Goal: Information Seeking & Learning: Compare options

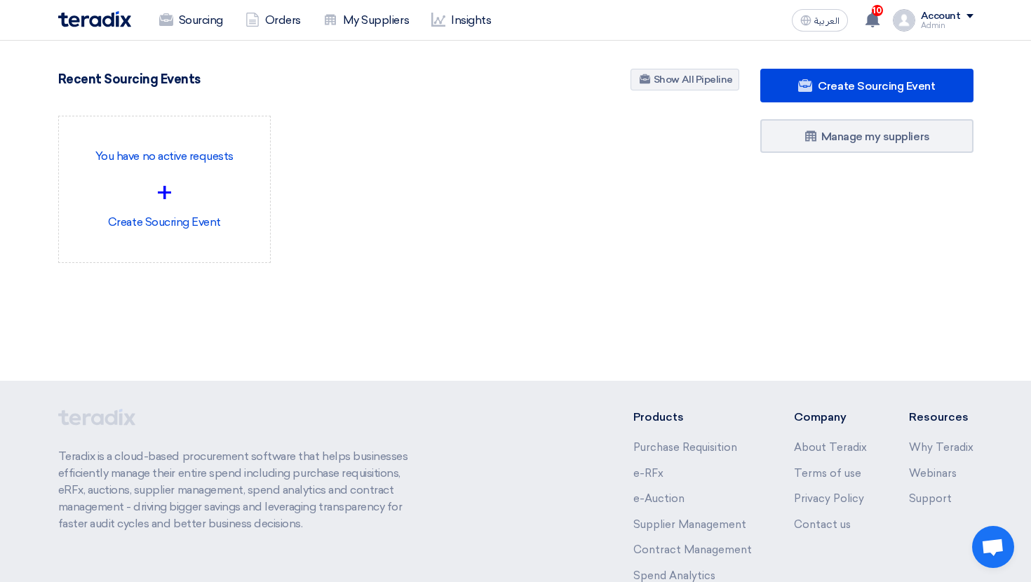
click at [206, 36] on div "Sourcing Orders My Suppliers Insights العربية ع 10 This is a kind reminder for …" at bounding box center [516, 20] width 937 height 40
click at [205, 28] on link "Sourcing" at bounding box center [191, 20] width 86 height 31
click at [440, 281] on div "You have no active requests + Create Soucring Event" at bounding box center [399, 201] width 702 height 170
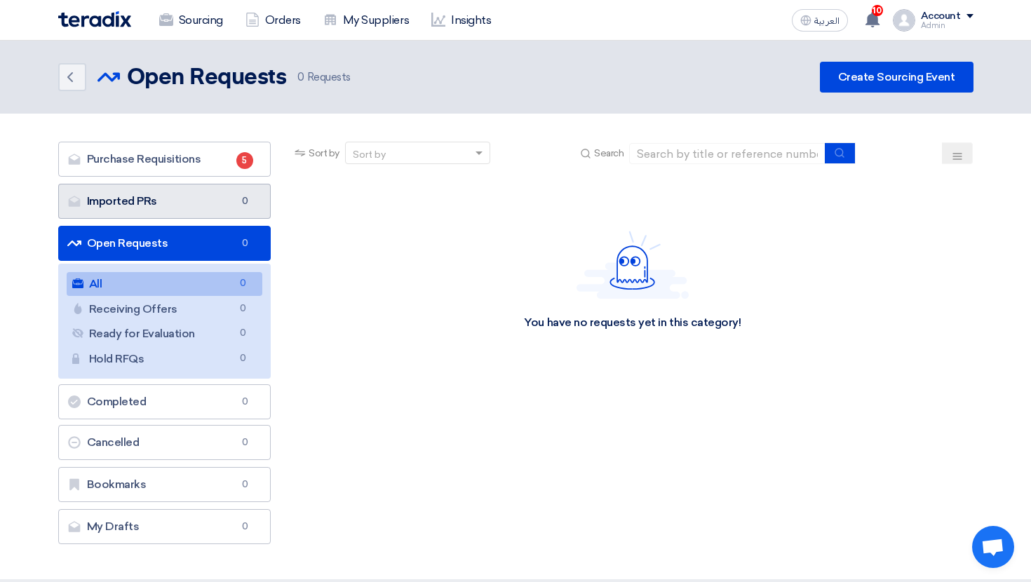
click at [216, 201] on link "Imported PRs Imported PRs 0" at bounding box center [164, 201] width 213 height 35
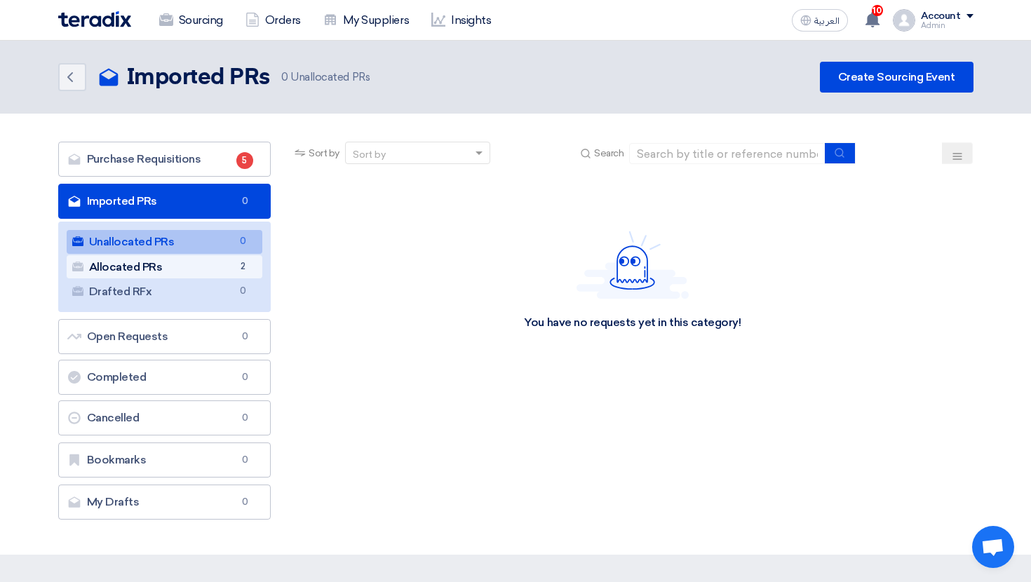
click at [217, 261] on link "Allocated PRs Allocated PRs 2" at bounding box center [165, 267] width 196 height 24
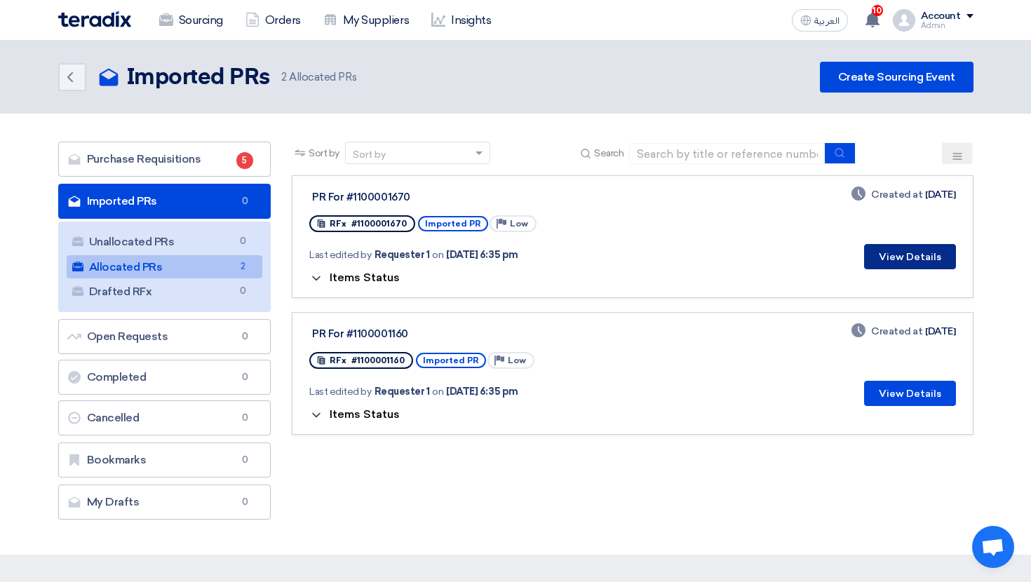
click at [923, 263] on button "View Details" at bounding box center [910, 256] width 92 height 25
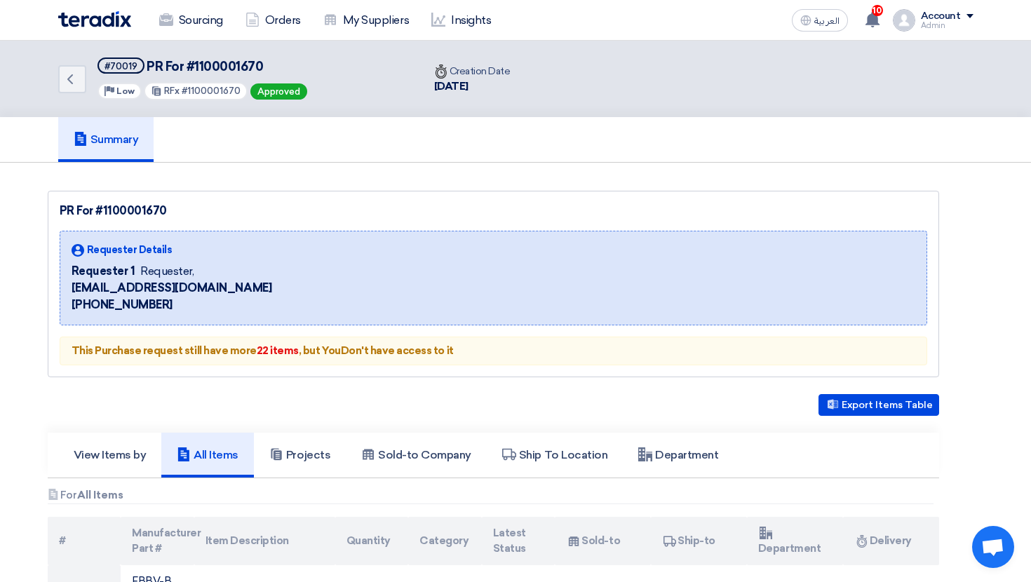
click at [100, 153] on link "Summary" at bounding box center [106, 139] width 96 height 45
click at [76, 84] on icon "Back" at bounding box center [70, 79] width 17 height 17
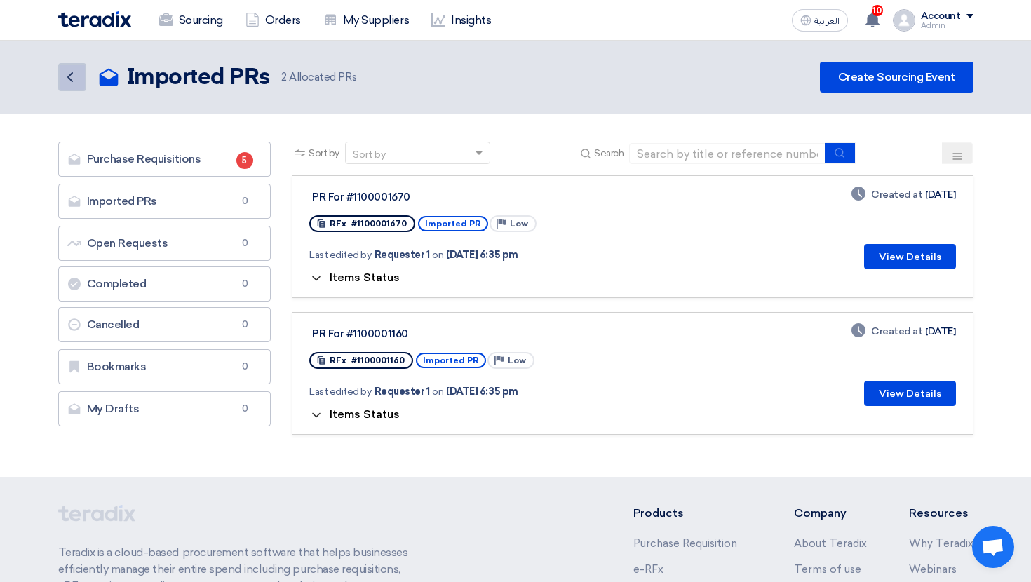
drag, startPoint x: 76, startPoint y: 84, endPoint x: 90, endPoint y: 84, distance: 14.0
click at [380, 277] on span "Items Status" at bounding box center [365, 277] width 70 height 13
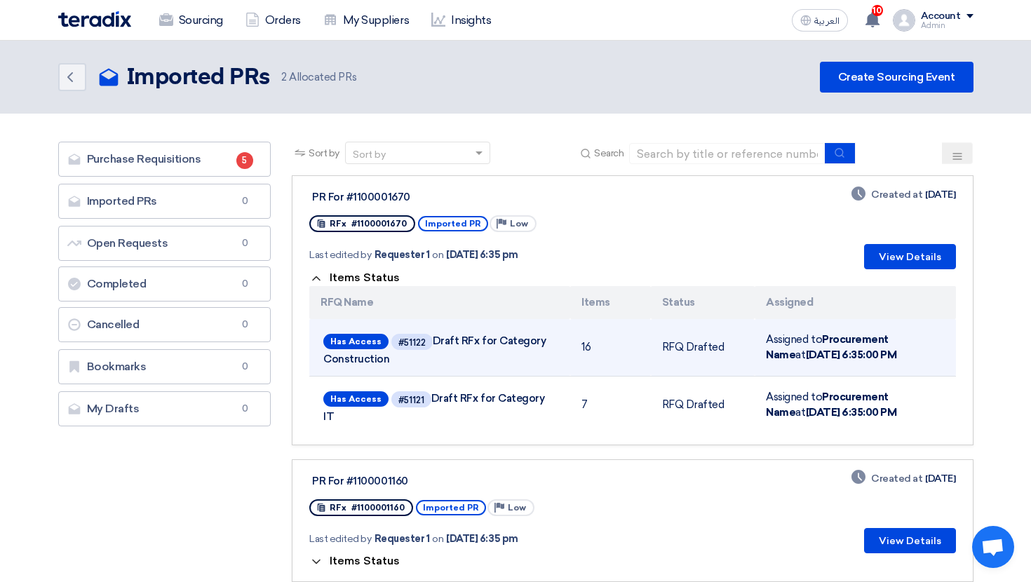
scroll to position [34, 0]
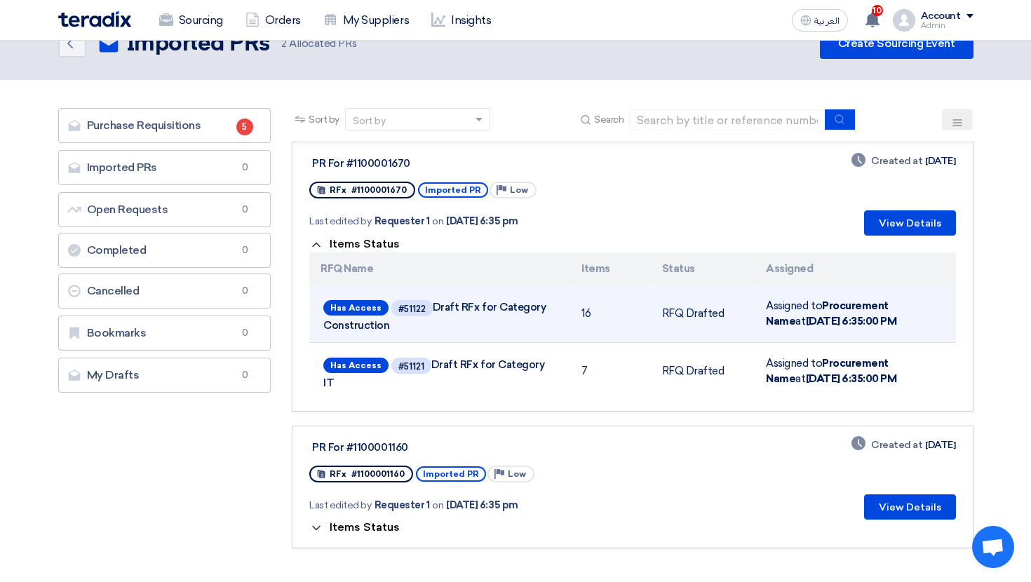
drag, startPoint x: 436, startPoint y: 312, endPoint x: 481, endPoint y: 328, distance: 48.4
click at [481, 328] on span "Has Access #51122 Draft RFx for Category Construction" at bounding box center [439, 315] width 233 height 34
drag, startPoint x: 432, startPoint y: 305, endPoint x: 497, endPoint y: 333, distance: 71.0
click at [497, 333] on div "Has Access #51122 Draft RFx for Category Construction" at bounding box center [440, 314] width 239 height 40
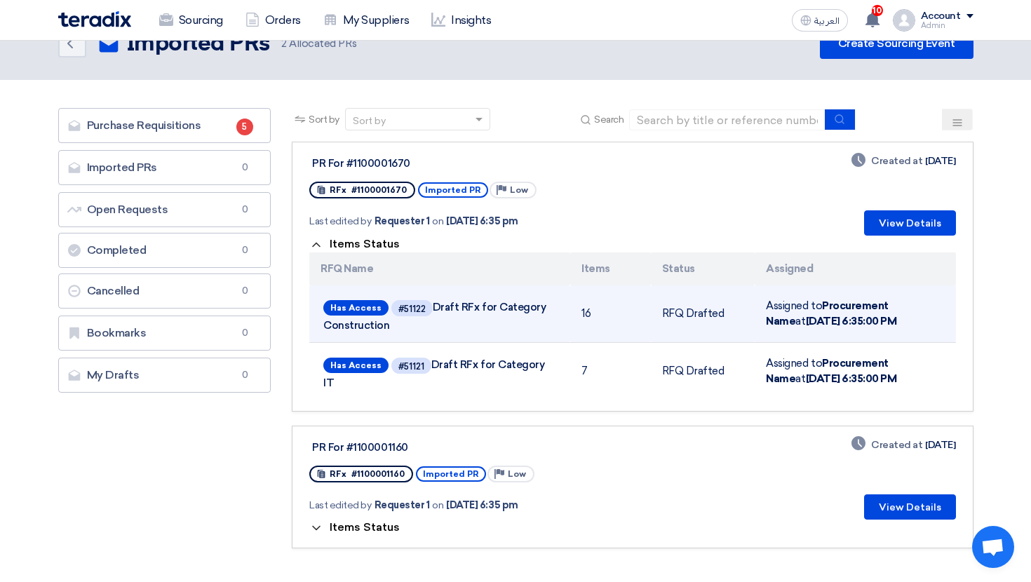
click at [497, 333] on div "Has Access #51122 Draft RFx for Category Construction" at bounding box center [440, 314] width 239 height 40
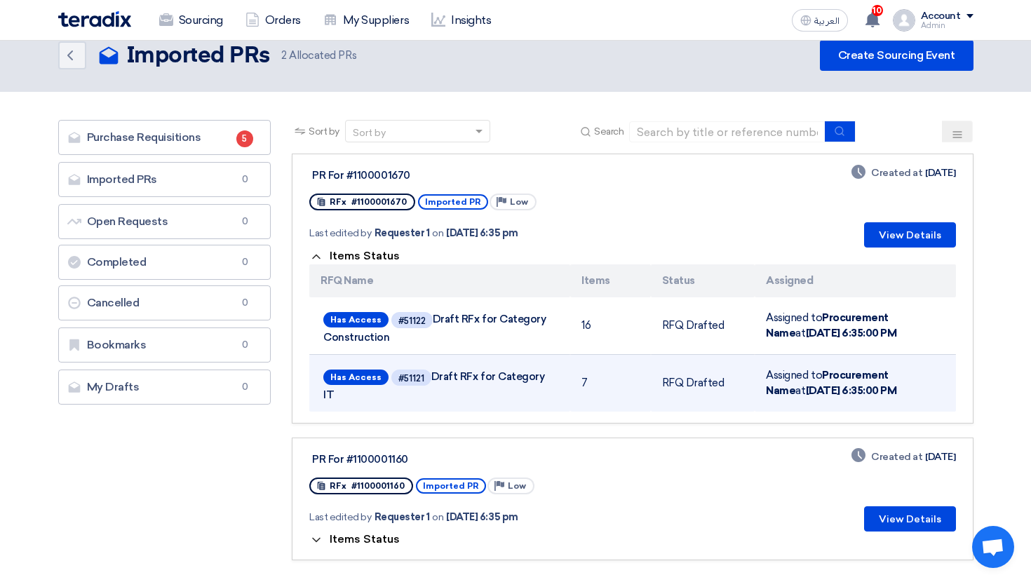
scroll to position [0, 0]
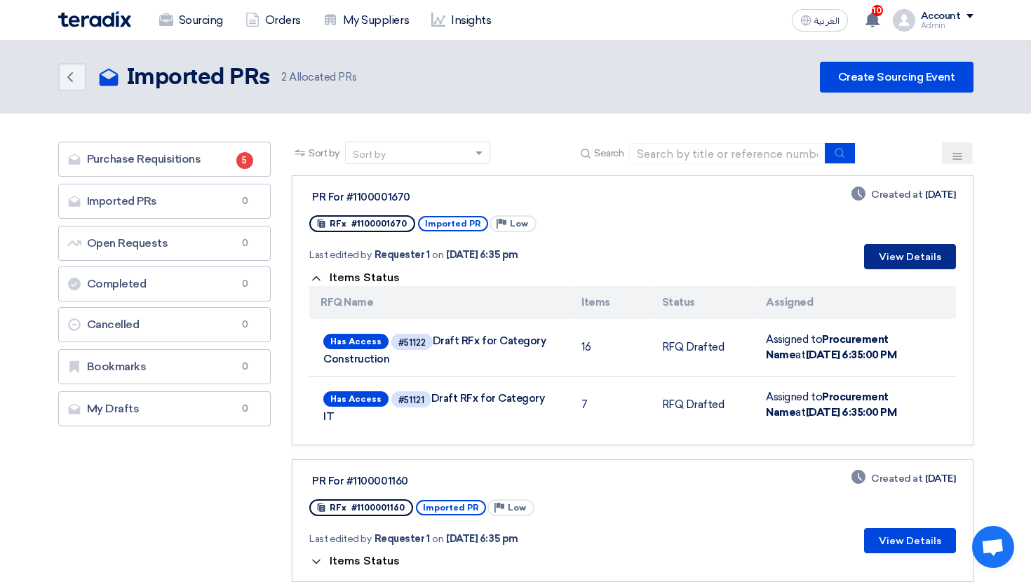
click at [908, 257] on button "View Details" at bounding box center [910, 256] width 92 height 25
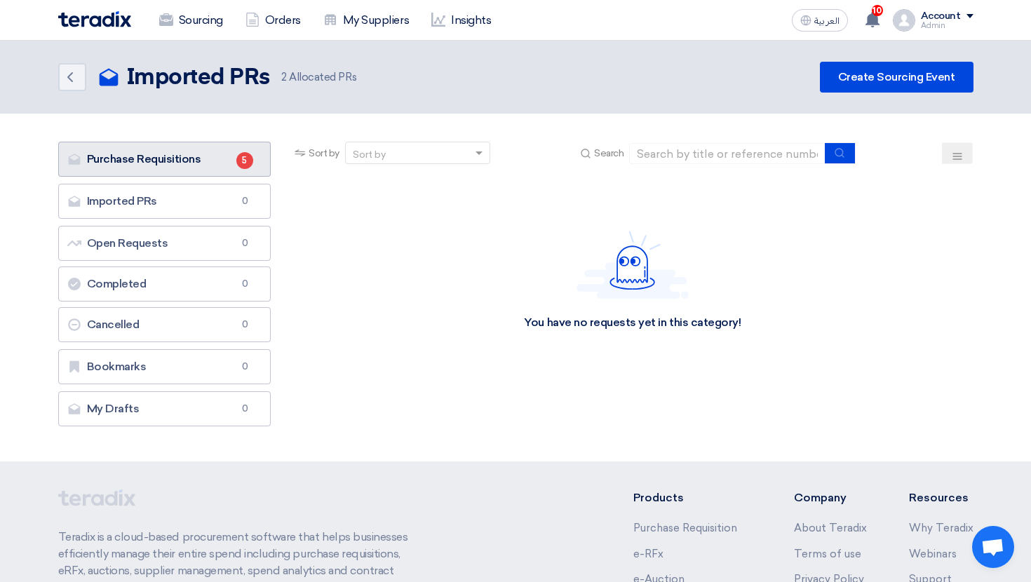
click at [176, 153] on link "Purchase Requisitions Purchase Requisitions 5" at bounding box center [164, 159] width 213 height 35
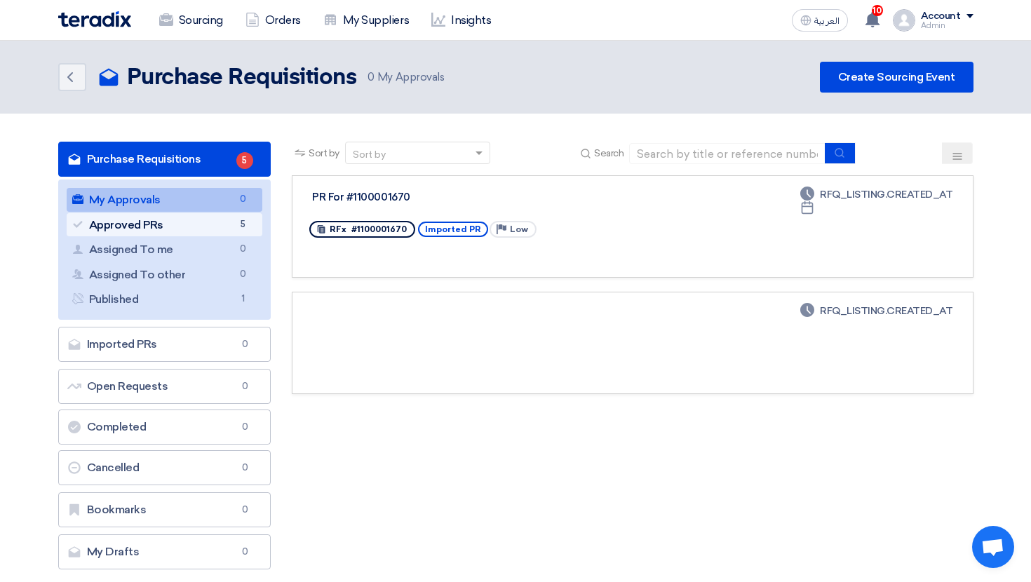
click at [216, 231] on link "Approved PRs Approved PRs 5" at bounding box center [165, 225] width 196 height 24
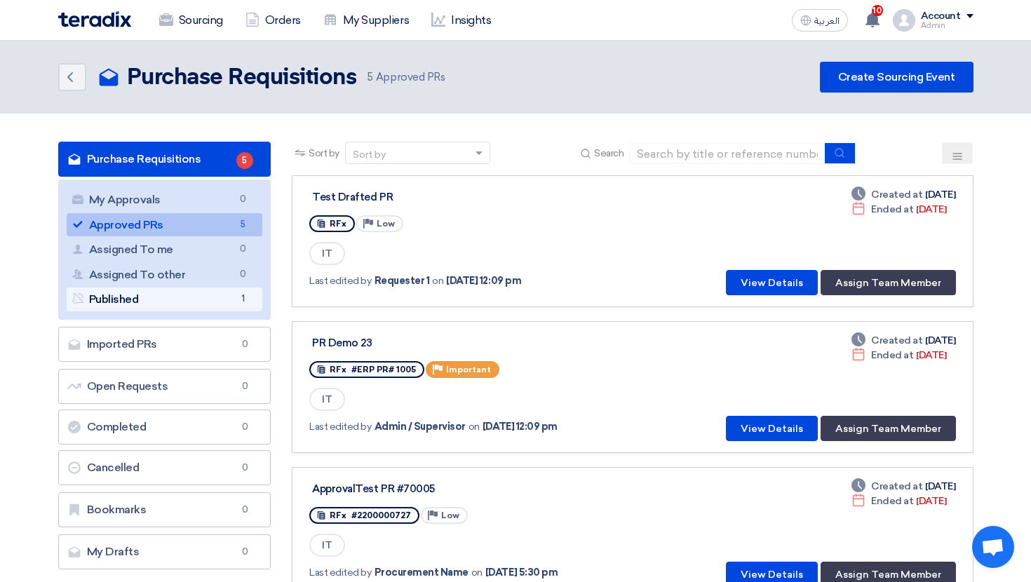
click at [225, 302] on link "Published Published 1" at bounding box center [165, 300] width 196 height 24
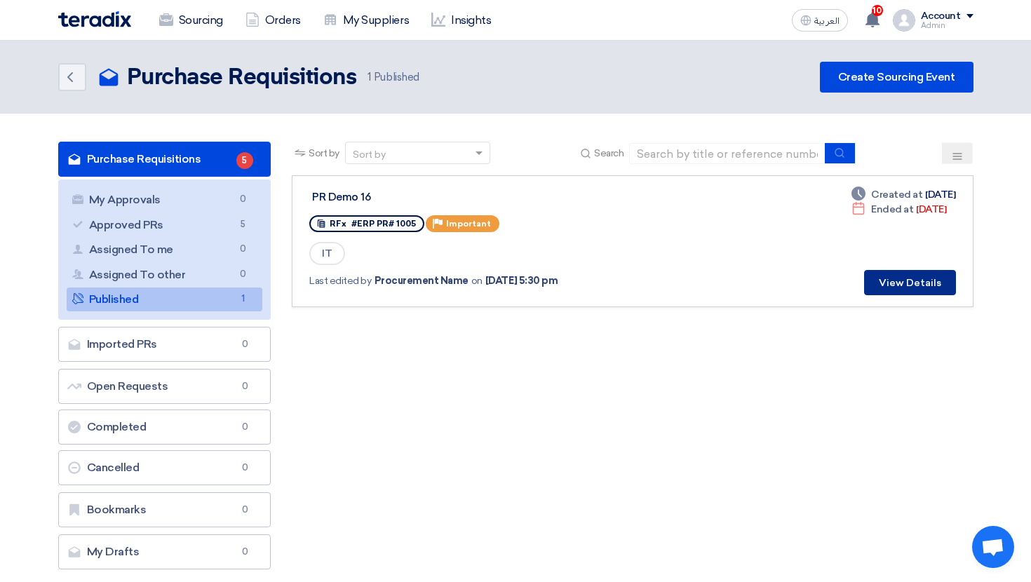
click at [881, 283] on button "View Details" at bounding box center [910, 282] width 92 height 25
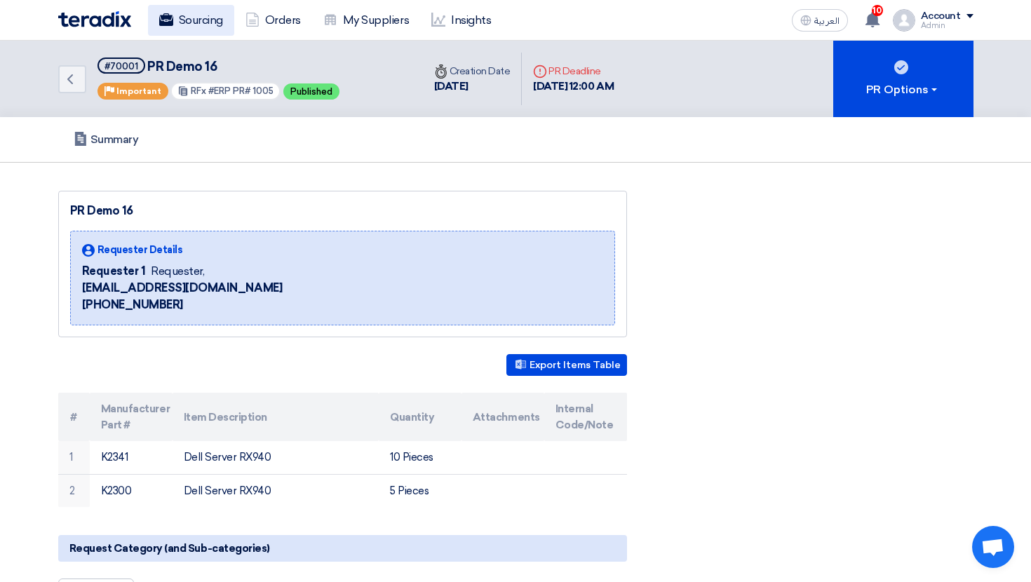
click at [192, 17] on link "Sourcing" at bounding box center [191, 20] width 86 height 31
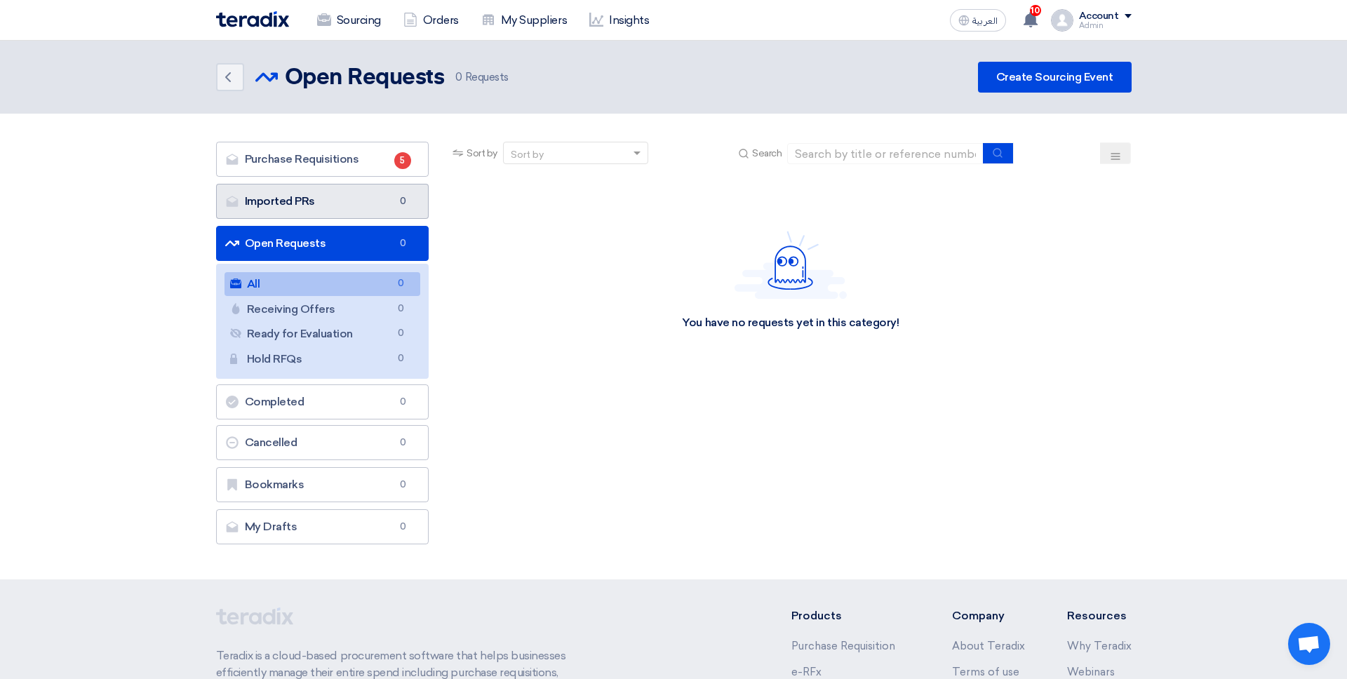
click at [377, 184] on link "Imported PRs Imported PRs 0" at bounding box center [322, 201] width 213 height 35
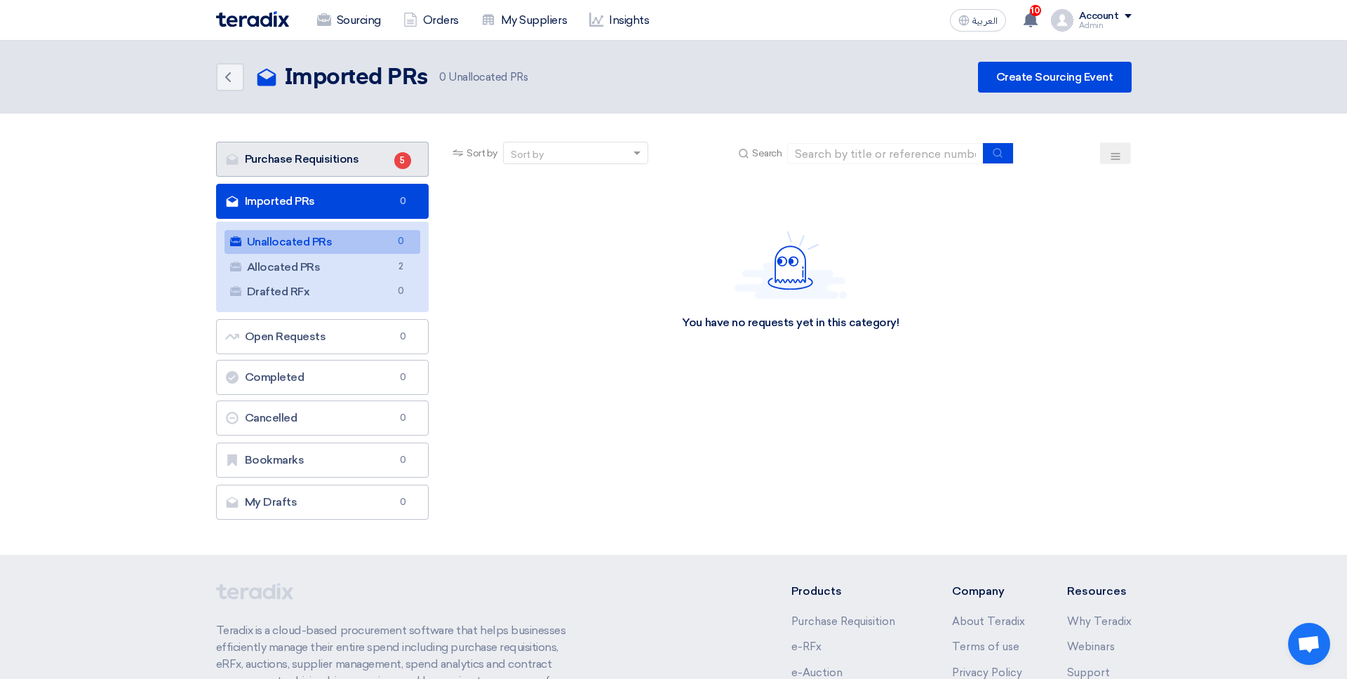
click at [380, 173] on link "Purchase Requisitions Purchase Requisitions 5" at bounding box center [322, 159] width 213 height 35
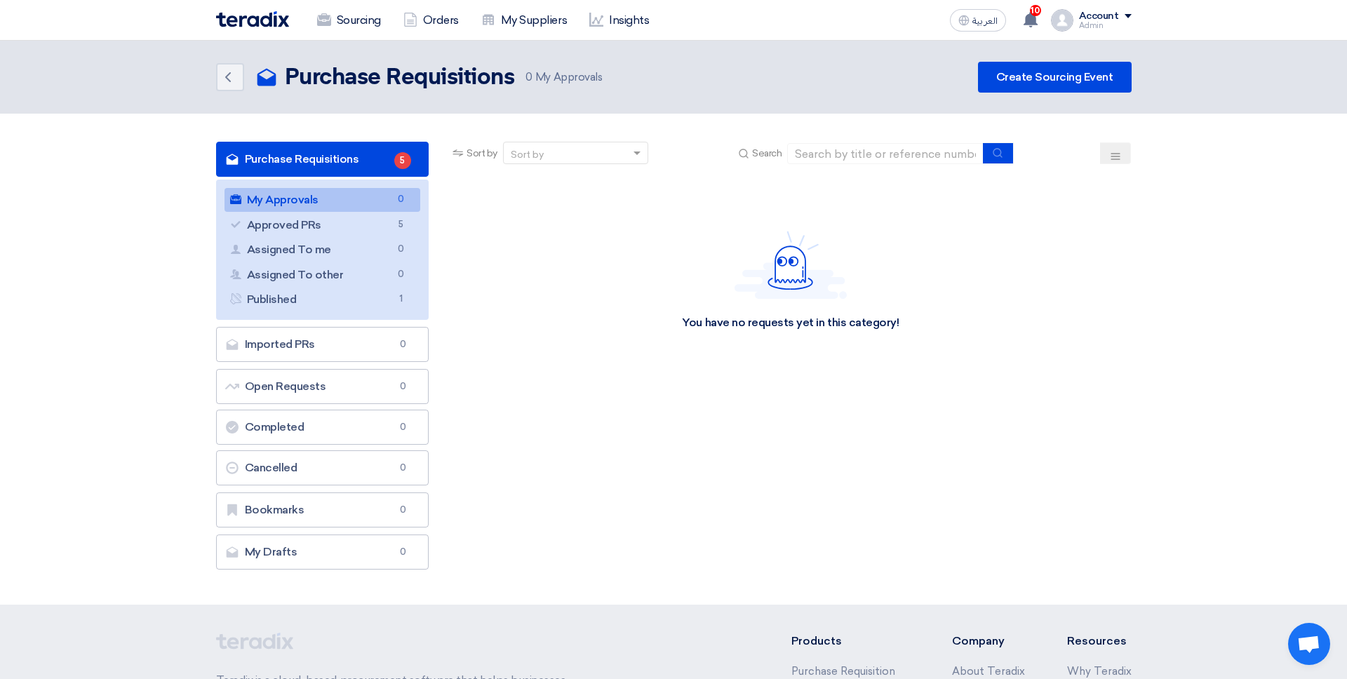
click at [392, 161] on link "Purchase Requisitions Purchase Requisitions 5" at bounding box center [322, 159] width 213 height 35
click at [368, 333] on link "Imported PRs Imported PRs 0" at bounding box center [322, 344] width 213 height 35
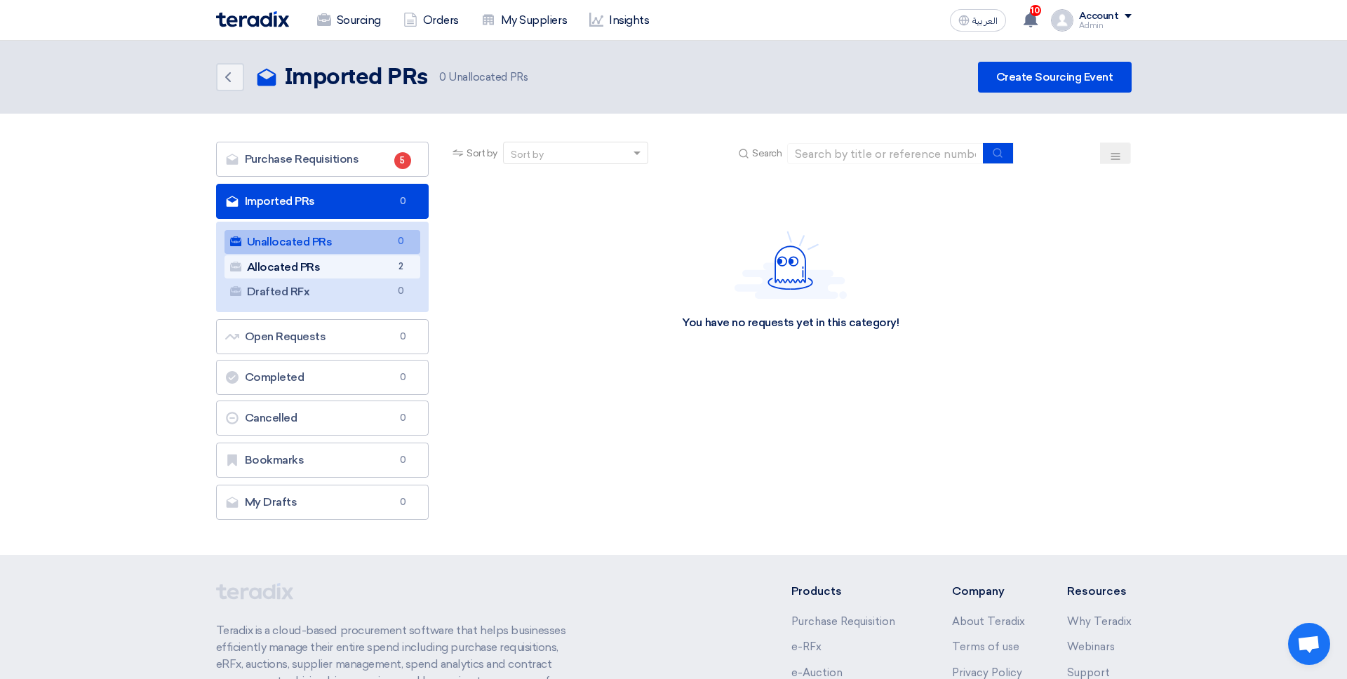
click at [402, 255] on link "Allocated PRs Allocated PRs 2" at bounding box center [323, 267] width 196 height 24
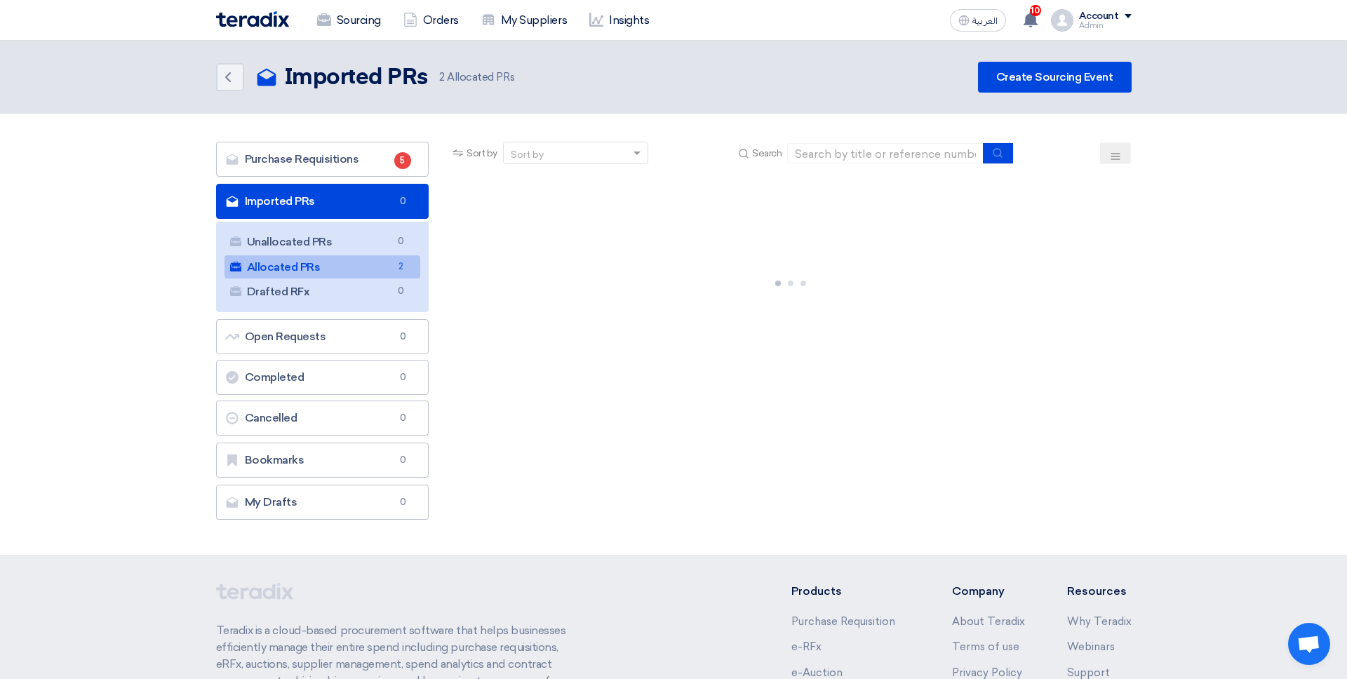
click at [410, 270] on link "Allocated PRs Allocated PRs 2" at bounding box center [323, 267] width 196 height 24
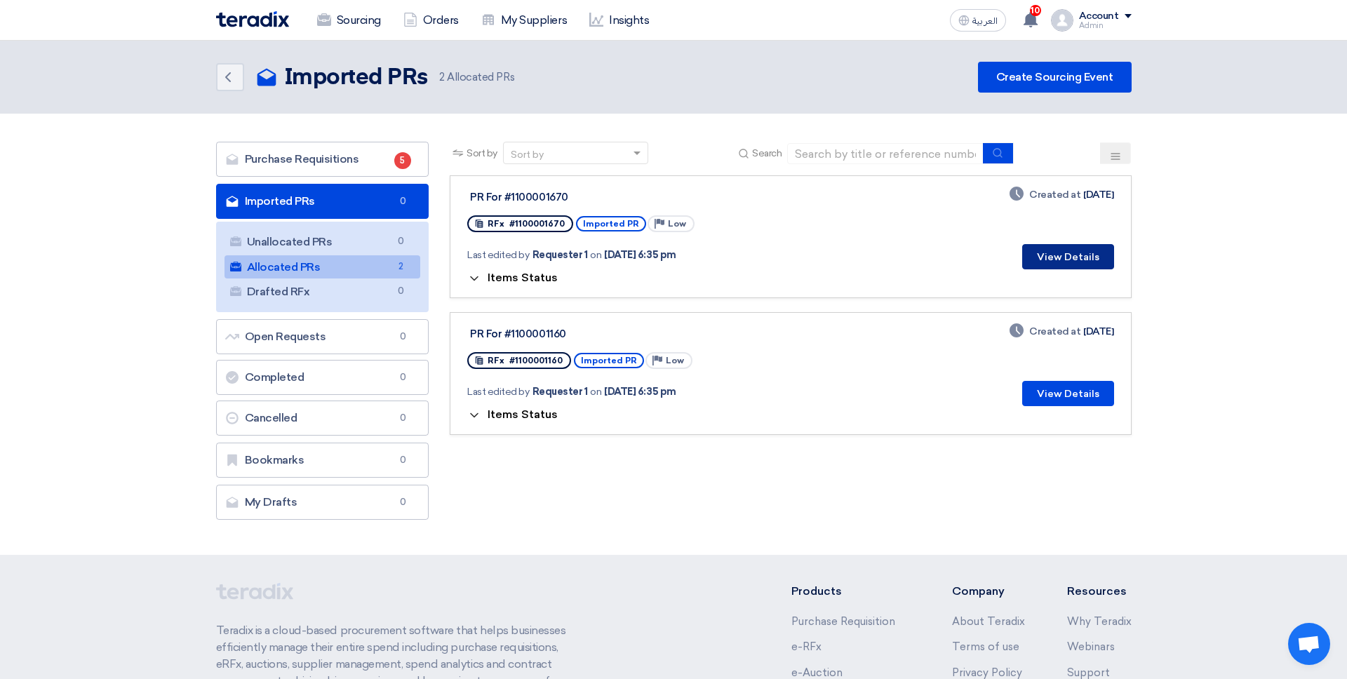
click at [1031, 265] on button "View Details" at bounding box center [1068, 256] width 92 height 25
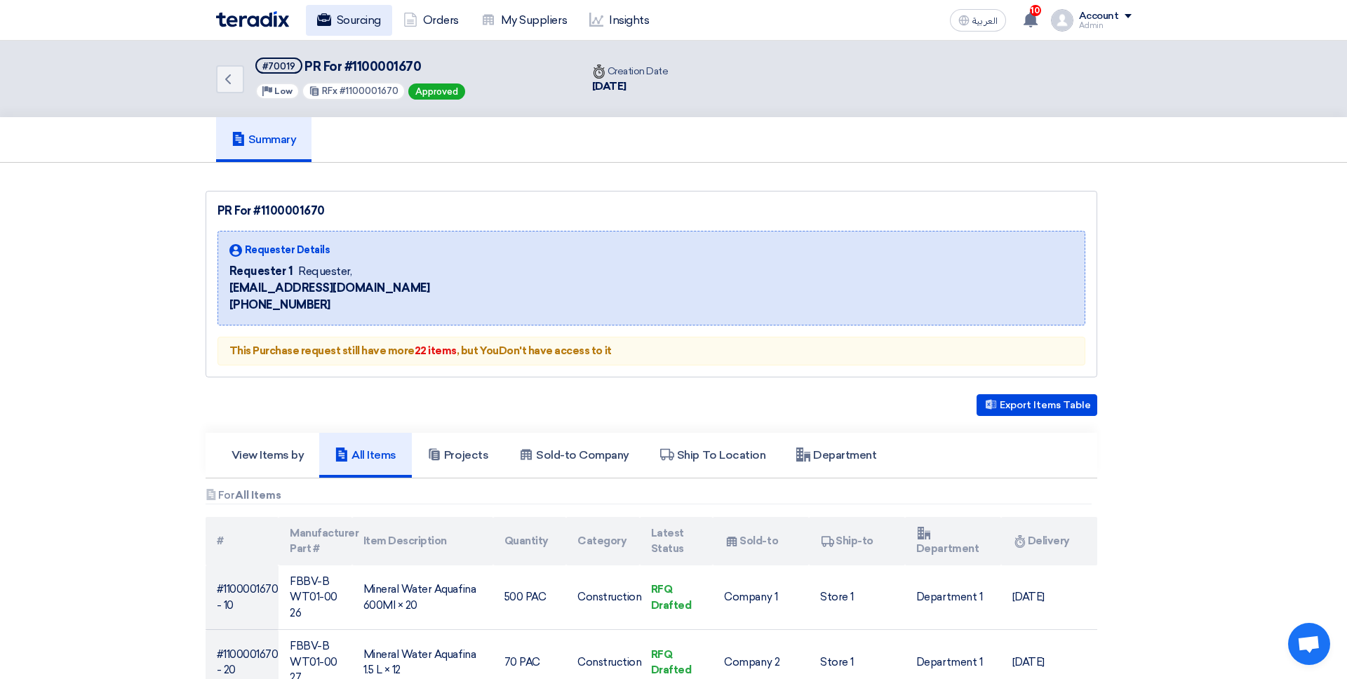
click at [347, 31] on link "Sourcing" at bounding box center [349, 20] width 86 height 31
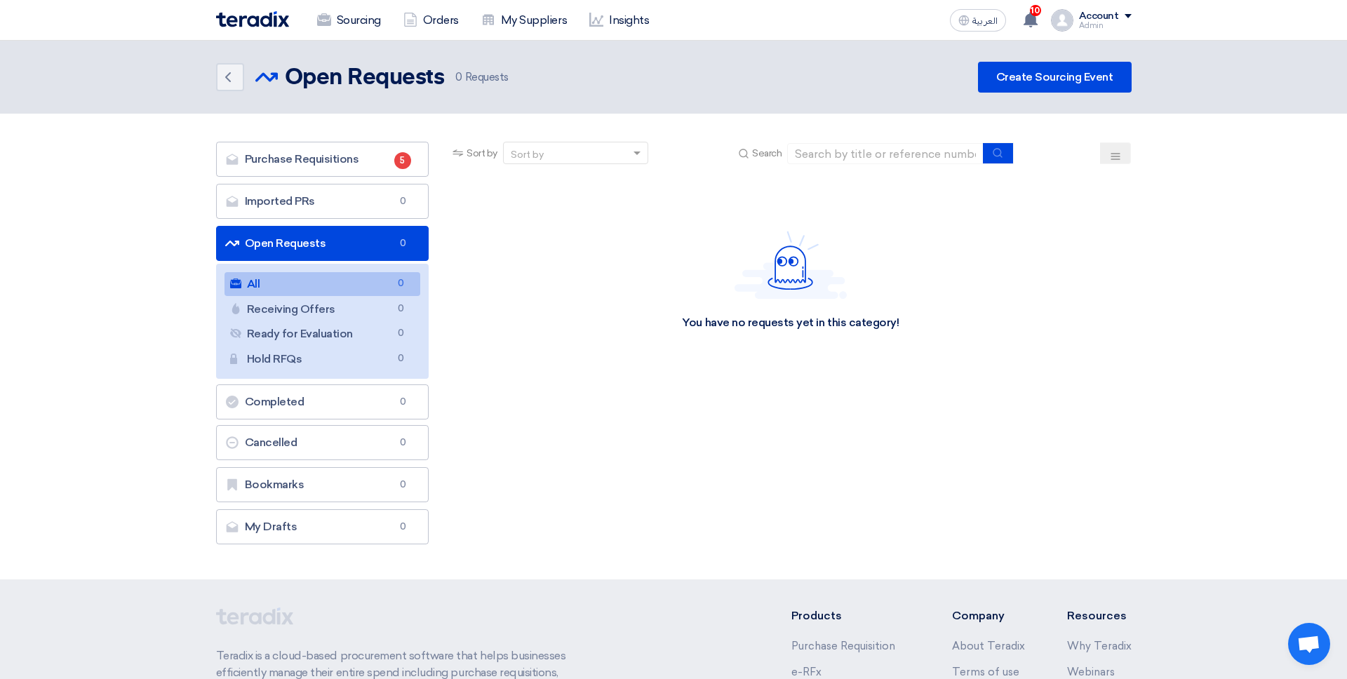
click at [493, 223] on div "You have no requests yet in this category!" at bounding box center [790, 280] width 681 height 211
click at [336, 169] on link "Purchase Requisitions Purchase Requisitions 5" at bounding box center [322, 159] width 213 height 35
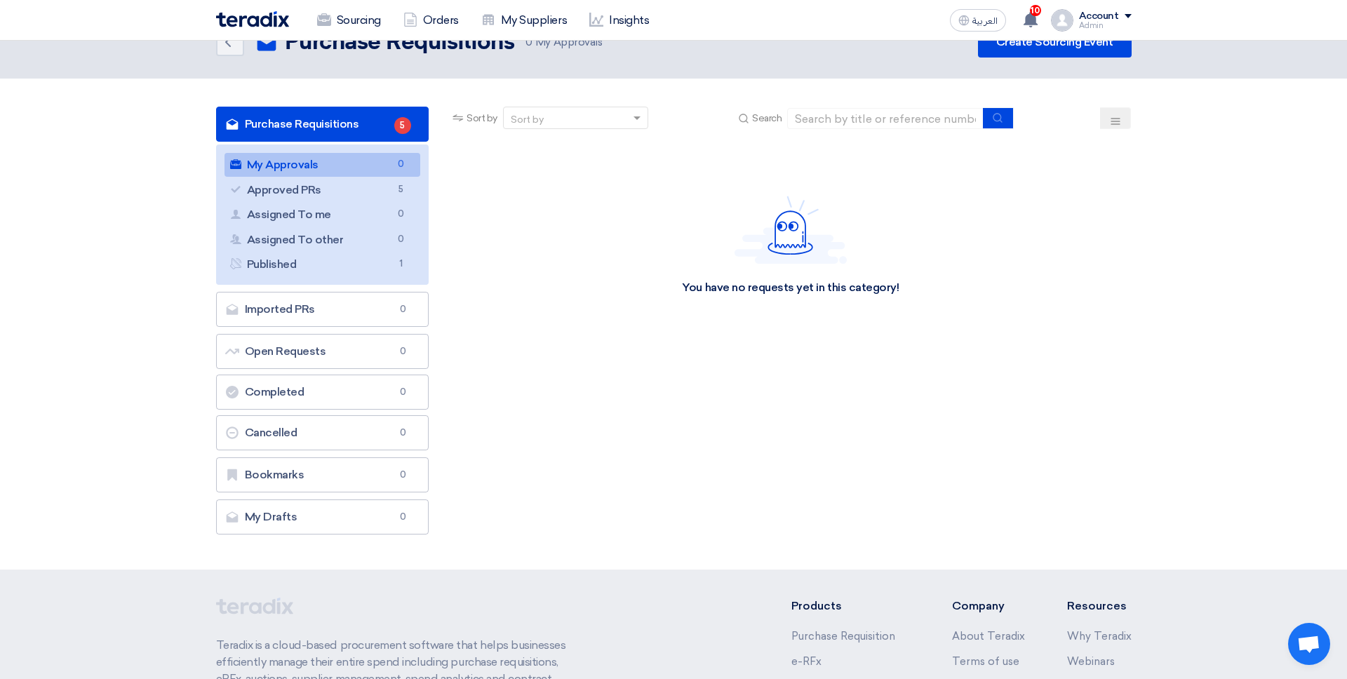
scroll to position [45, 0]
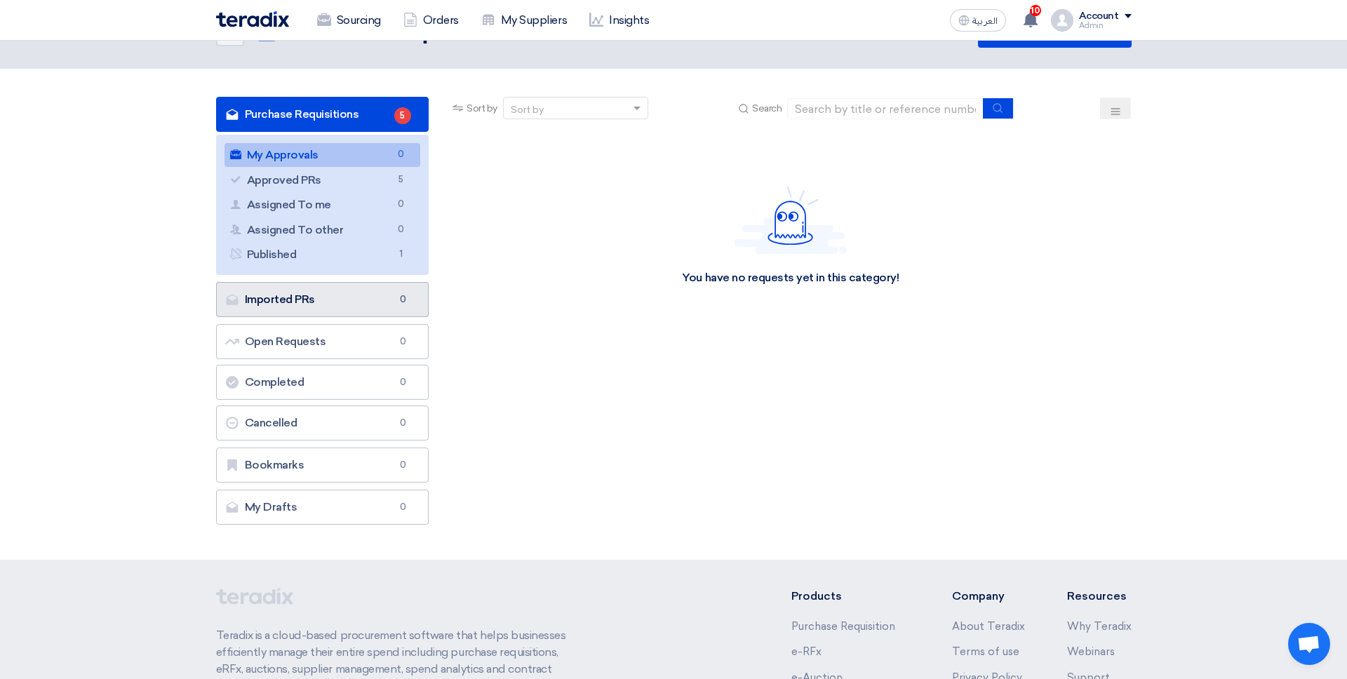
click at [282, 313] on link "Imported PRs Imported PRs 0" at bounding box center [322, 299] width 213 height 35
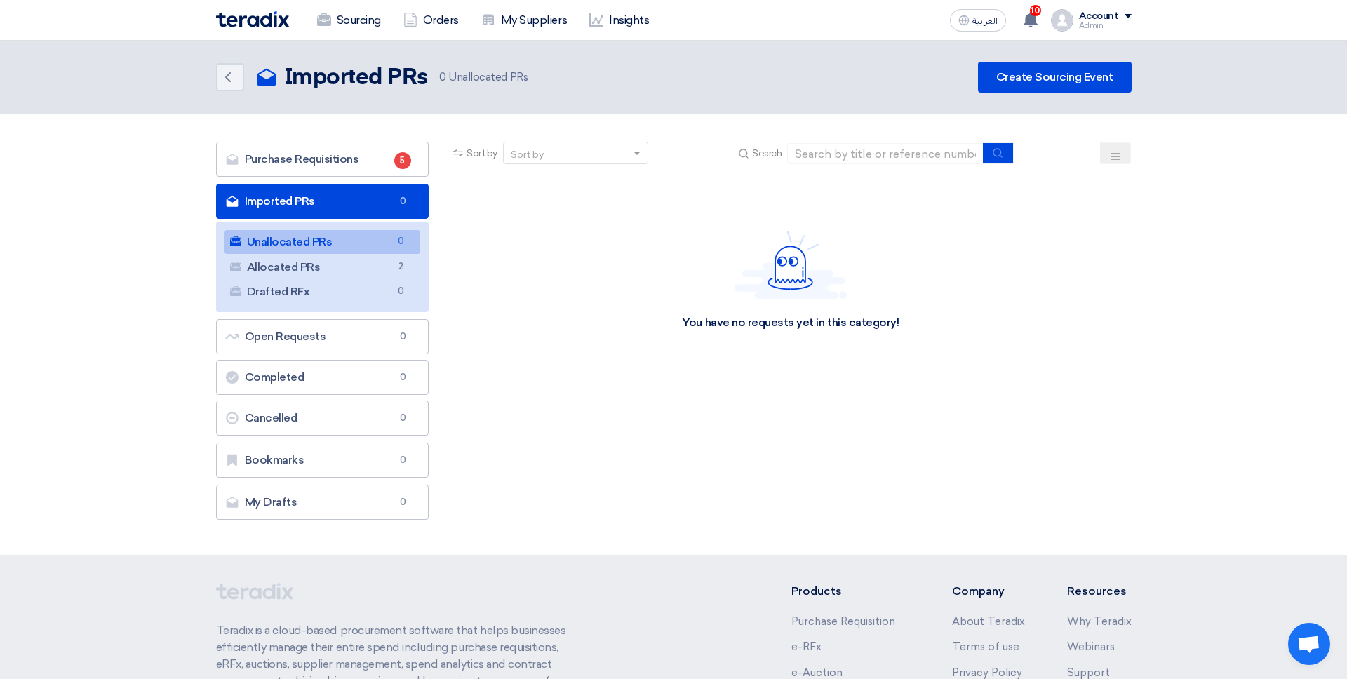
click at [365, 135] on section "Purchase Requisitions Purchase Requisitions 5 Imported PRs Imported PRs 0 Unall…" at bounding box center [673, 334] width 1347 height 441
click at [365, 152] on link "Purchase Requisitions Purchase Requisitions 5" at bounding box center [322, 159] width 213 height 35
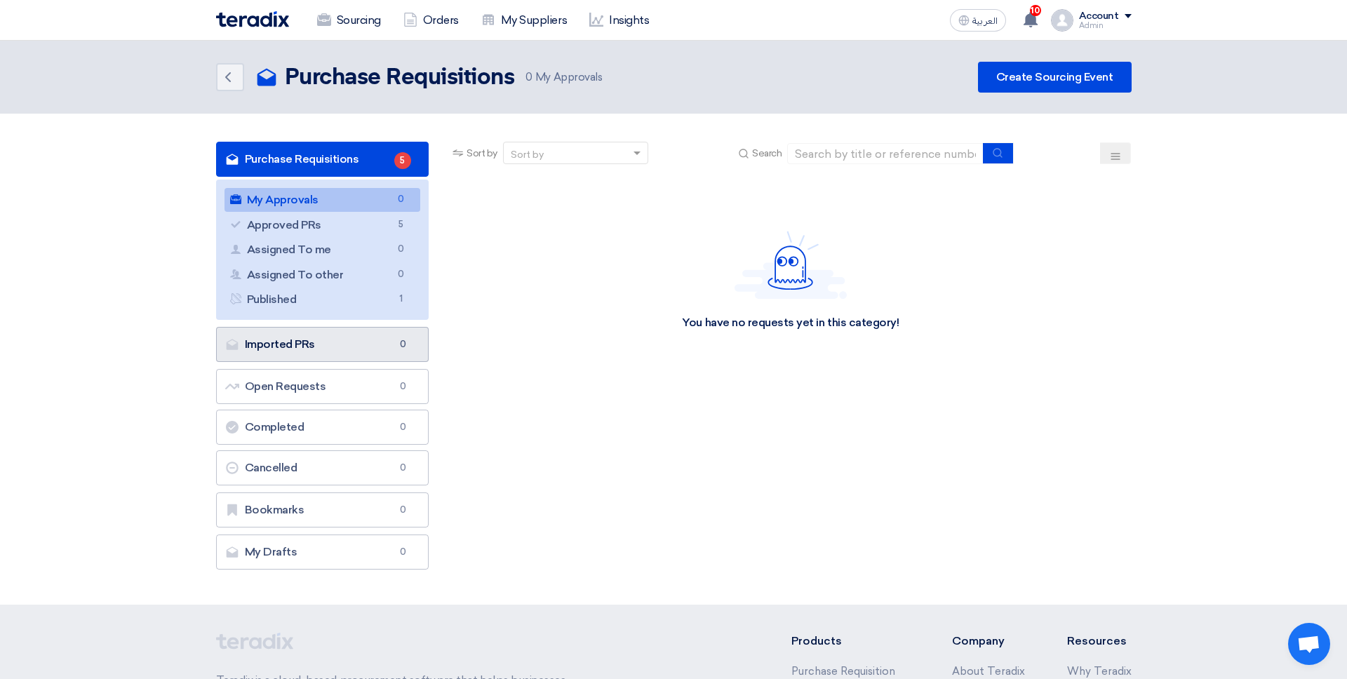
click at [392, 331] on link "Imported PRs Imported PRs 0" at bounding box center [322, 344] width 213 height 35
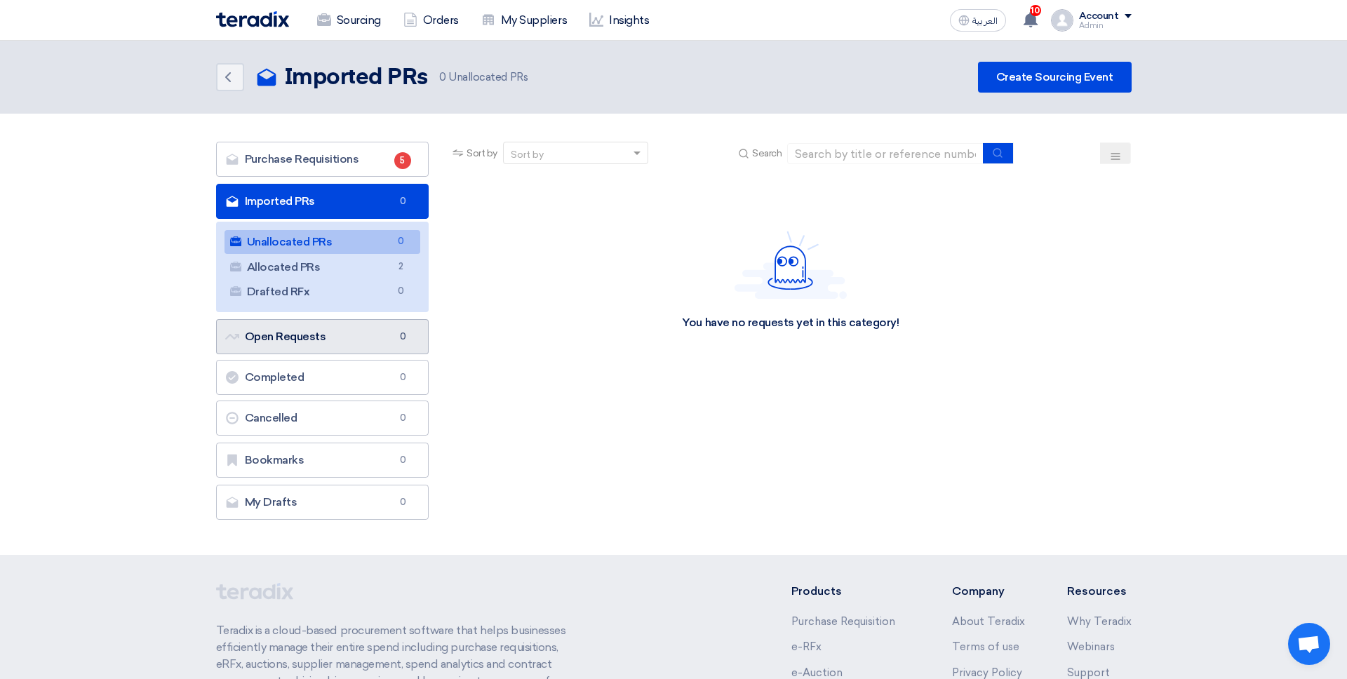
click at [342, 324] on link "Open Requests Open Requests 0" at bounding box center [322, 336] width 213 height 35
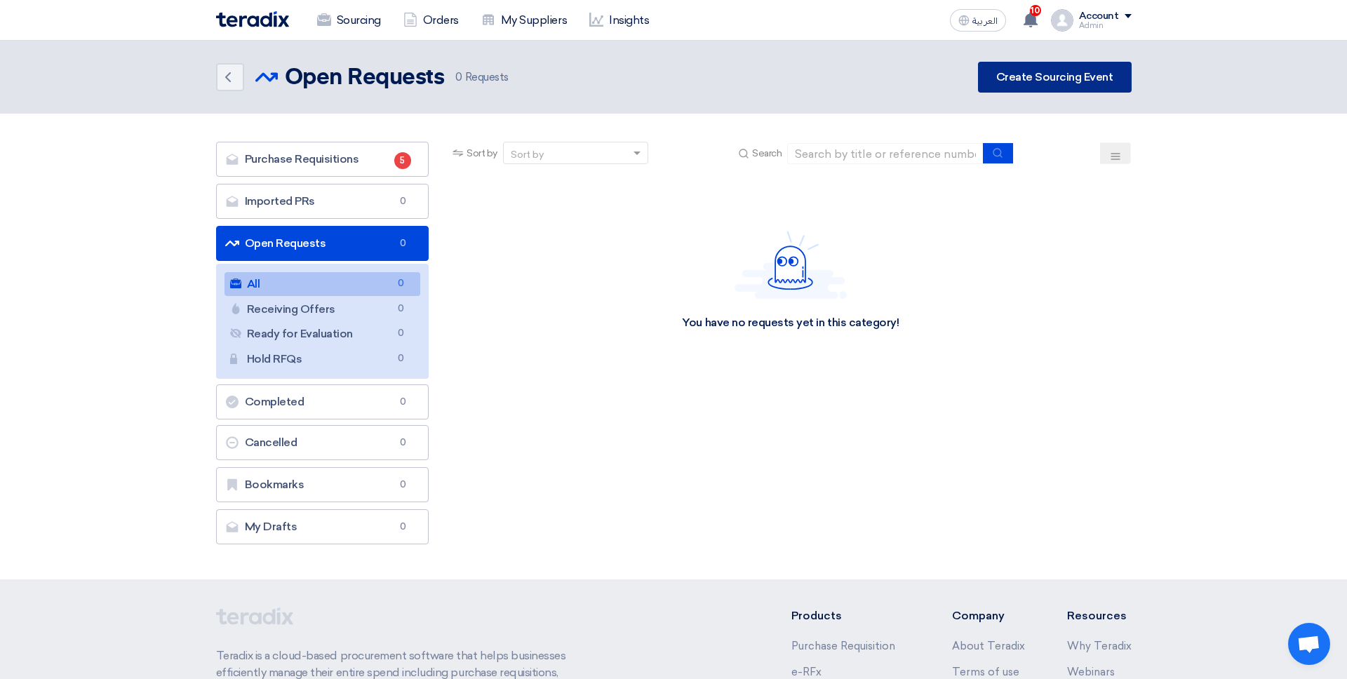
click at [1031, 65] on link "Create Sourcing Event" at bounding box center [1055, 77] width 154 height 31
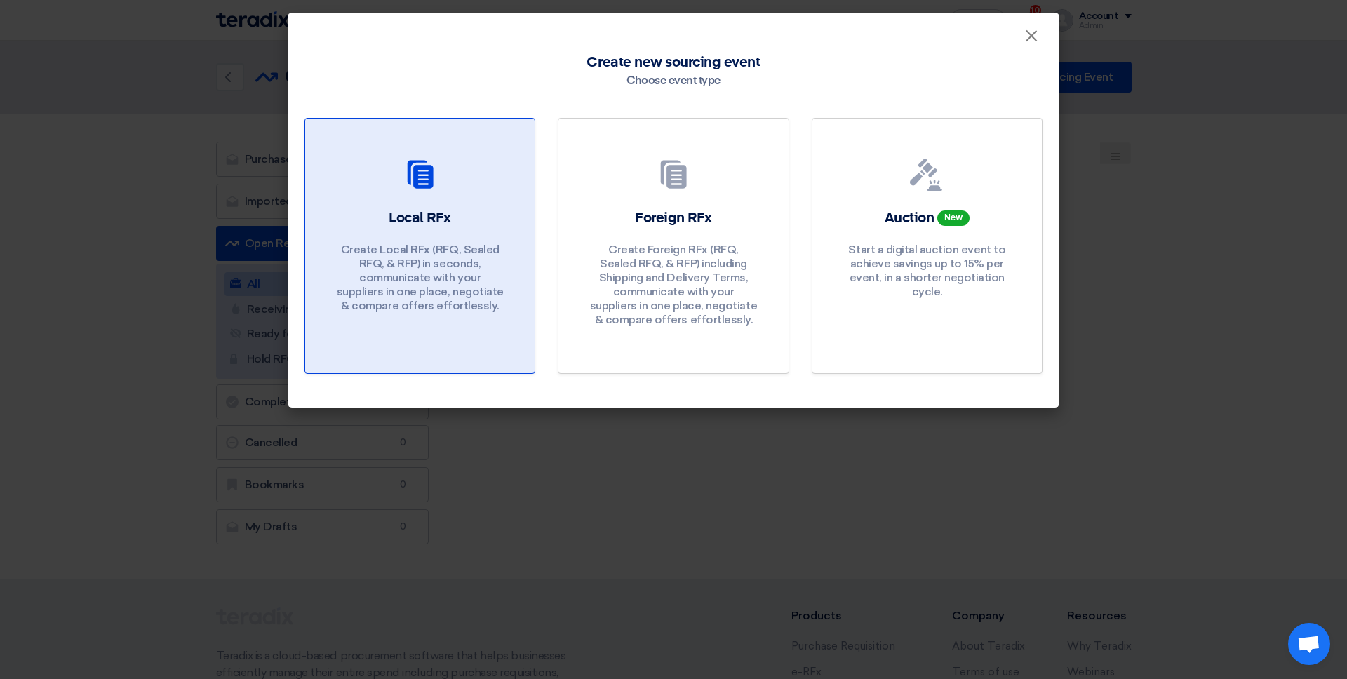
click at [443, 267] on p "Create Local RFx (RFQ, Sealed RFQ, & RFP) in seconds, communicate with your sup…" at bounding box center [420, 278] width 168 height 70
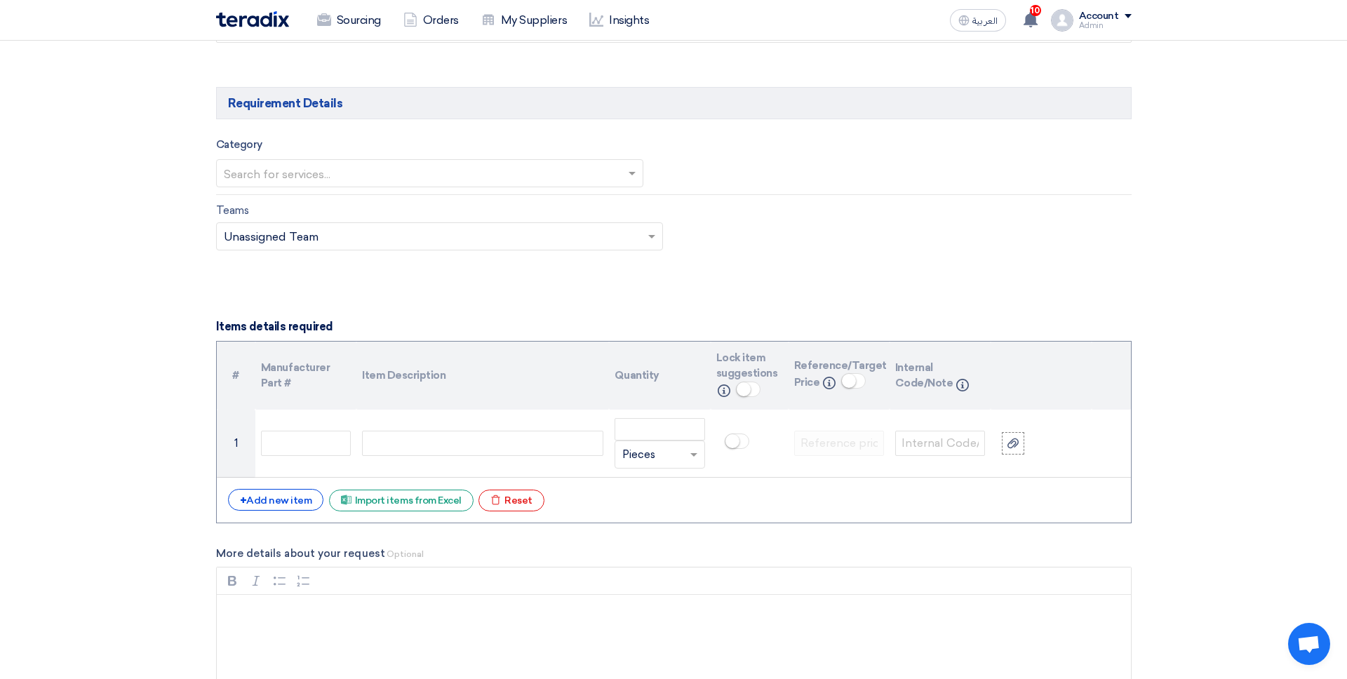
scroll to position [781, 0]
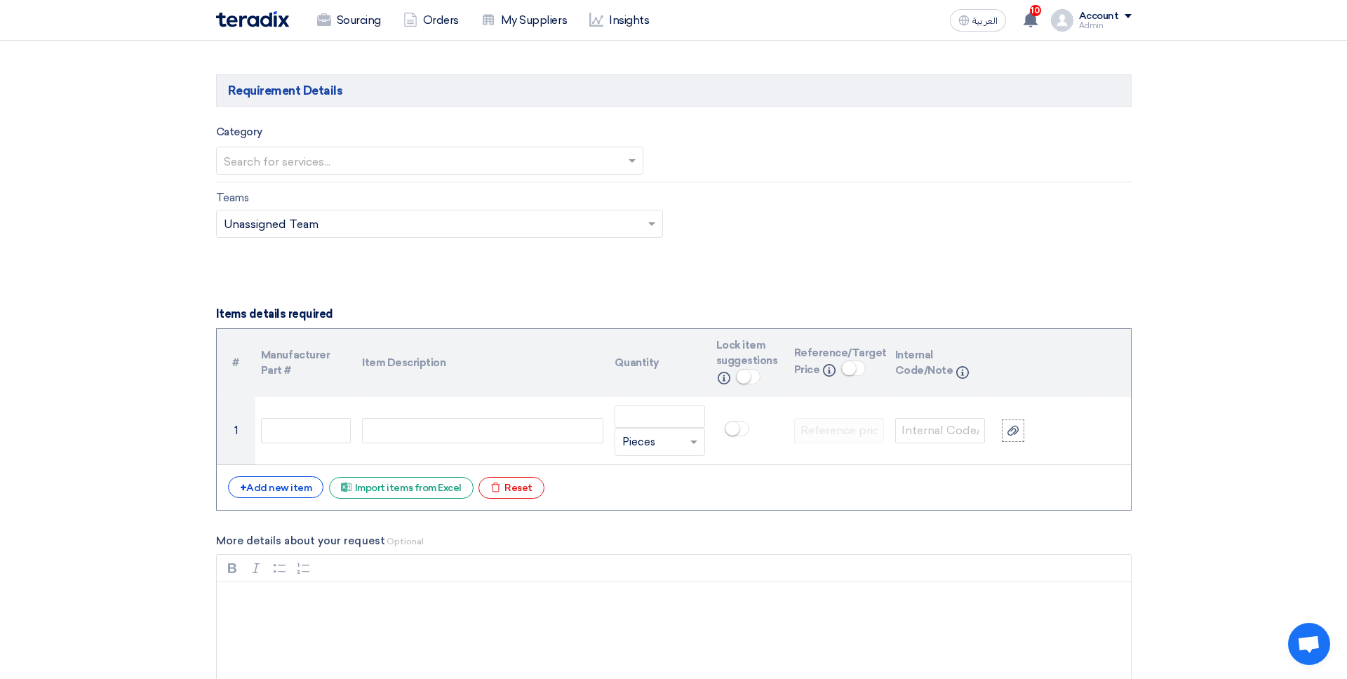
click at [920, 367] on span "Internal Code/Note" at bounding box center [924, 363] width 58 height 29
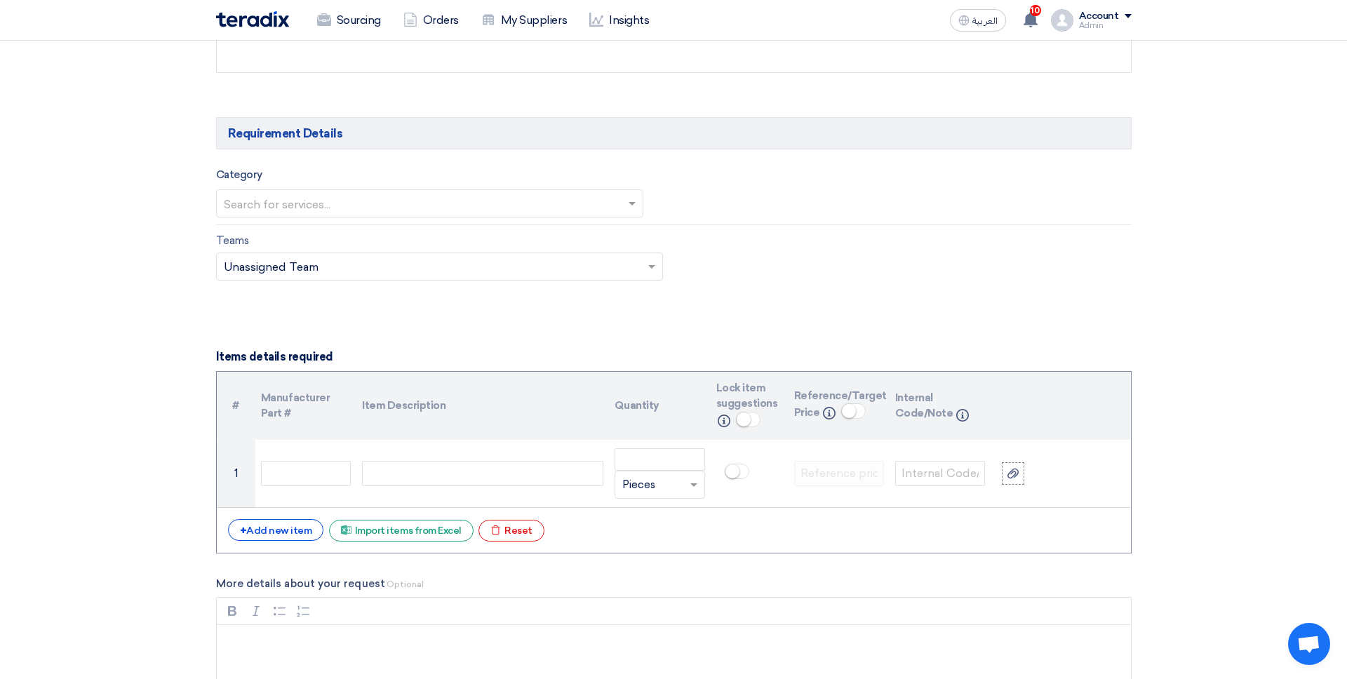
scroll to position [730, 0]
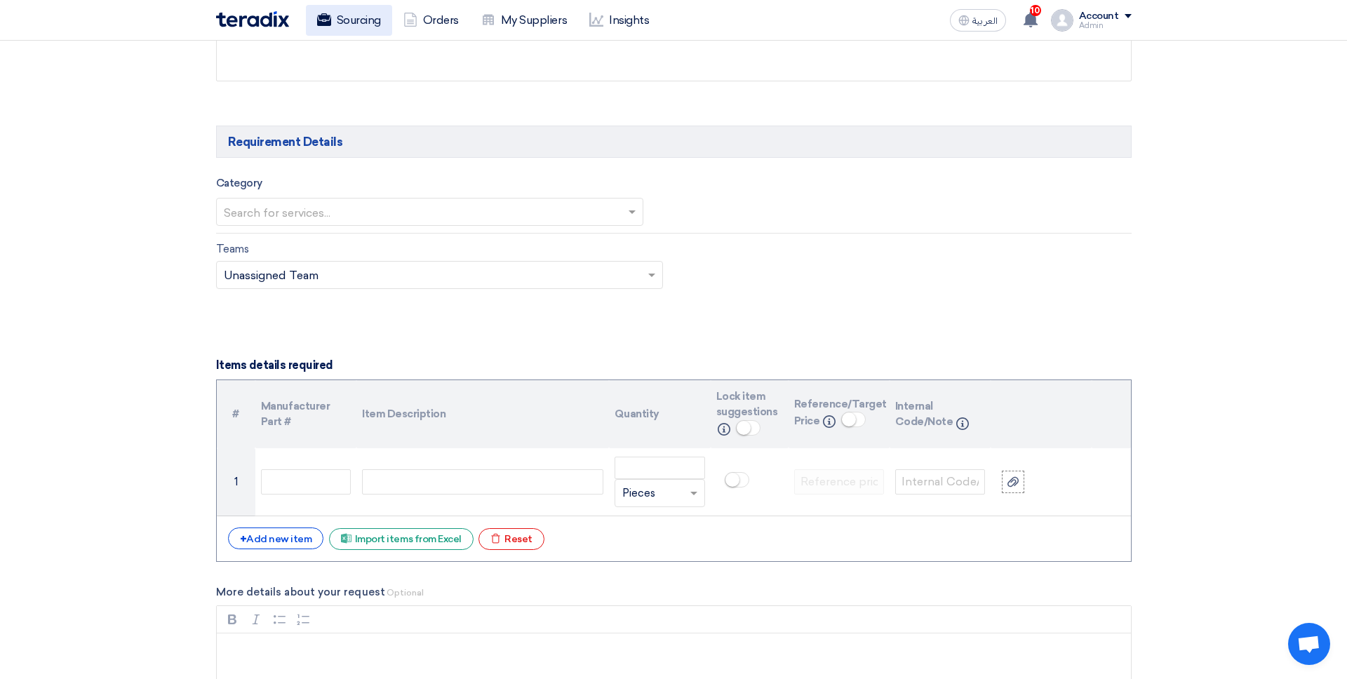
click at [386, 31] on link "Sourcing" at bounding box center [349, 20] width 86 height 31
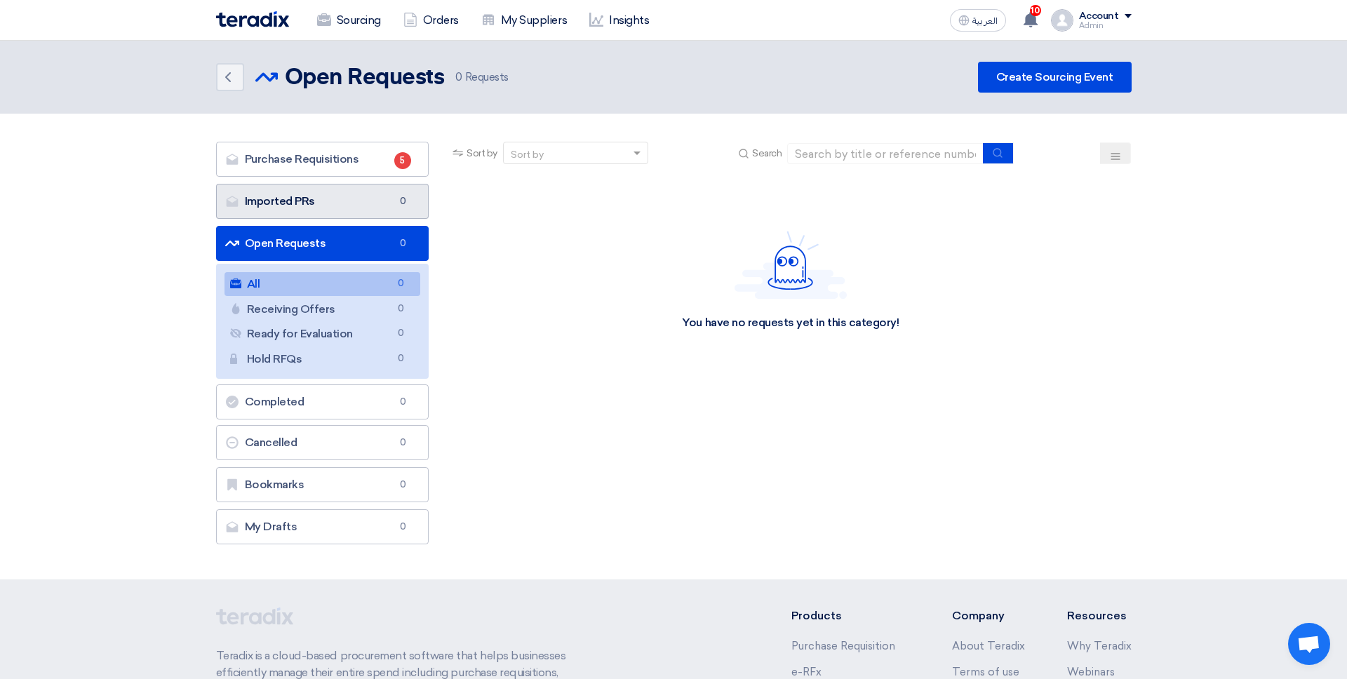
click at [378, 191] on link "Imported PRs Imported PRs 0" at bounding box center [322, 201] width 213 height 35
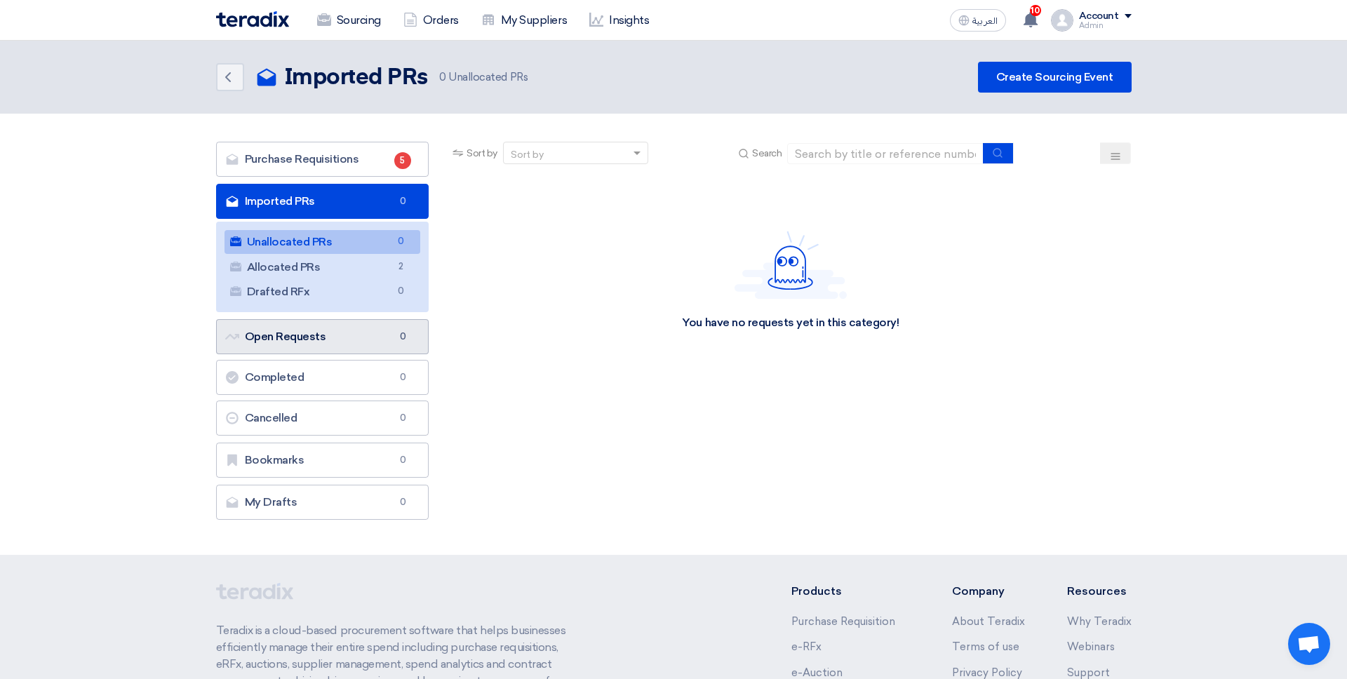
click at [396, 326] on link "Open Requests Open Requests 0" at bounding box center [322, 336] width 213 height 35
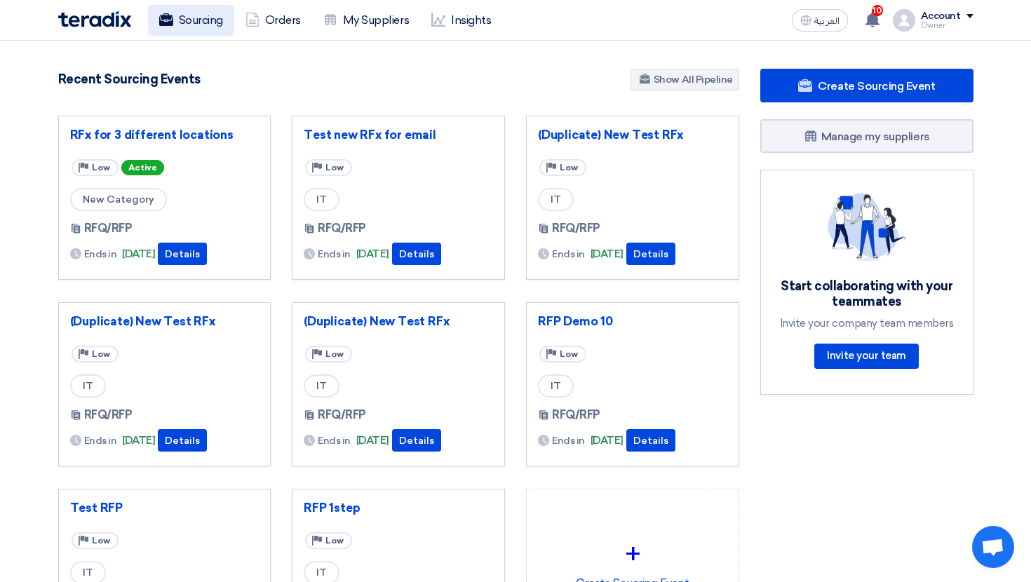
click at [209, 22] on link "Sourcing" at bounding box center [191, 20] width 86 height 31
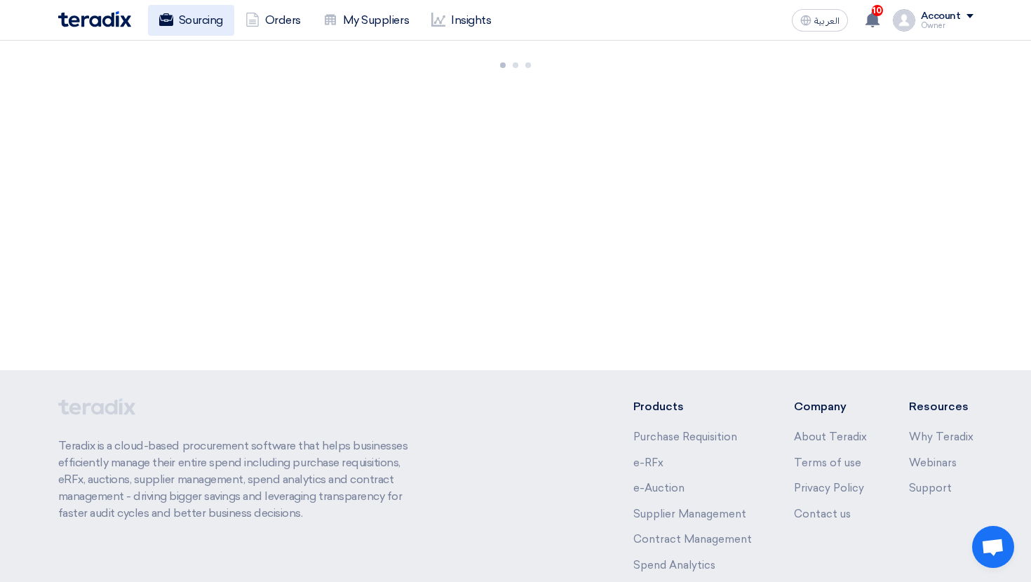
click at [161, 26] on icon at bounding box center [166, 20] width 14 height 14
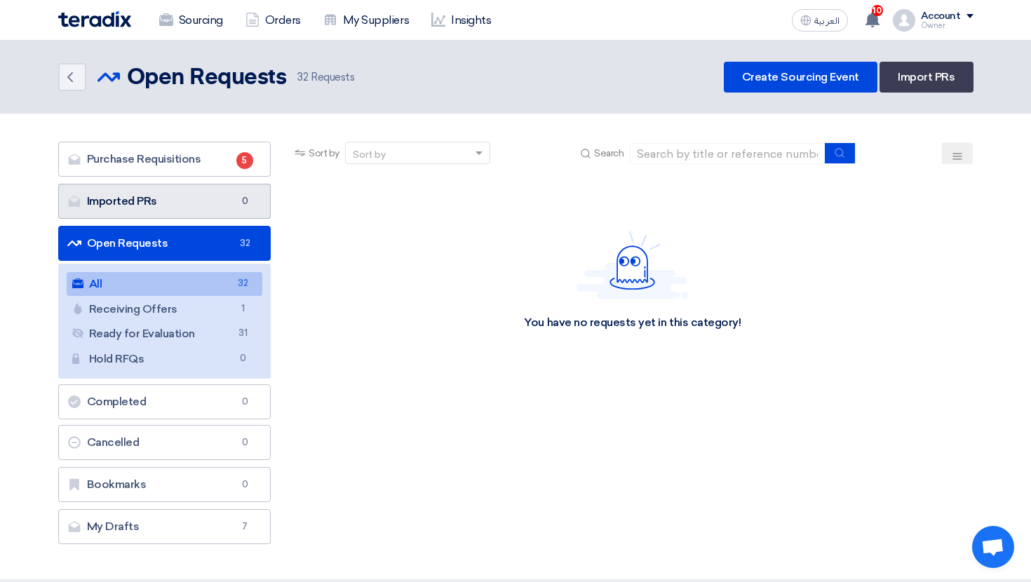
click at [235, 207] on link "Imported PRs Imported PRs 0" at bounding box center [164, 201] width 213 height 35
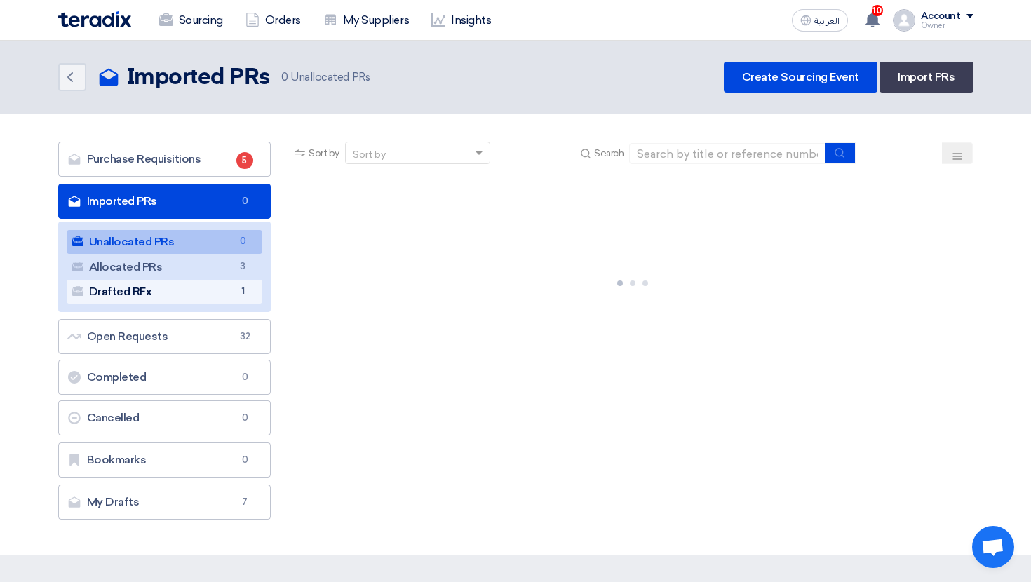
click at [243, 290] on span "1" at bounding box center [242, 291] width 17 height 15
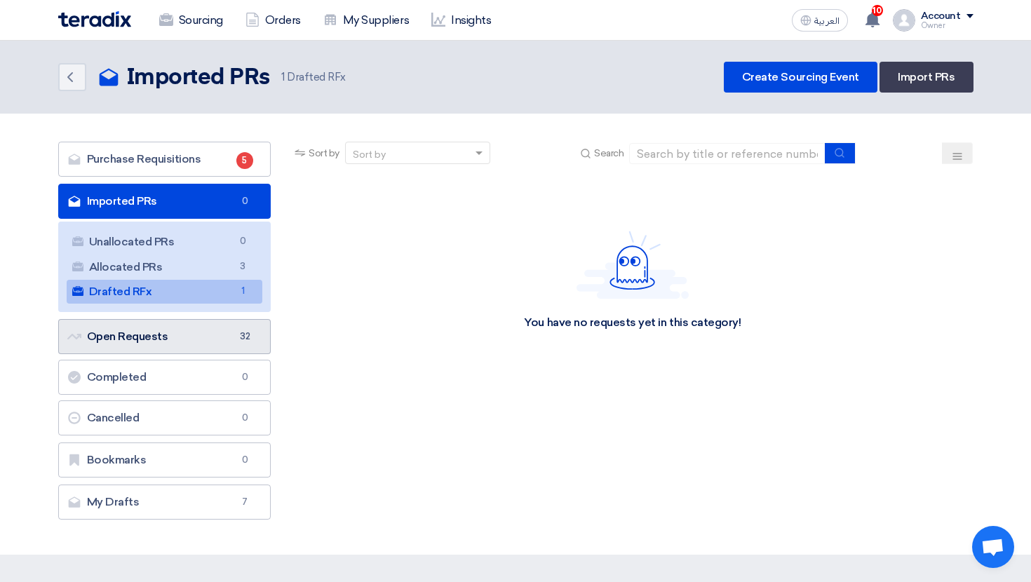
click at [224, 323] on link "Open Requests Open Requests 32" at bounding box center [164, 336] width 213 height 35
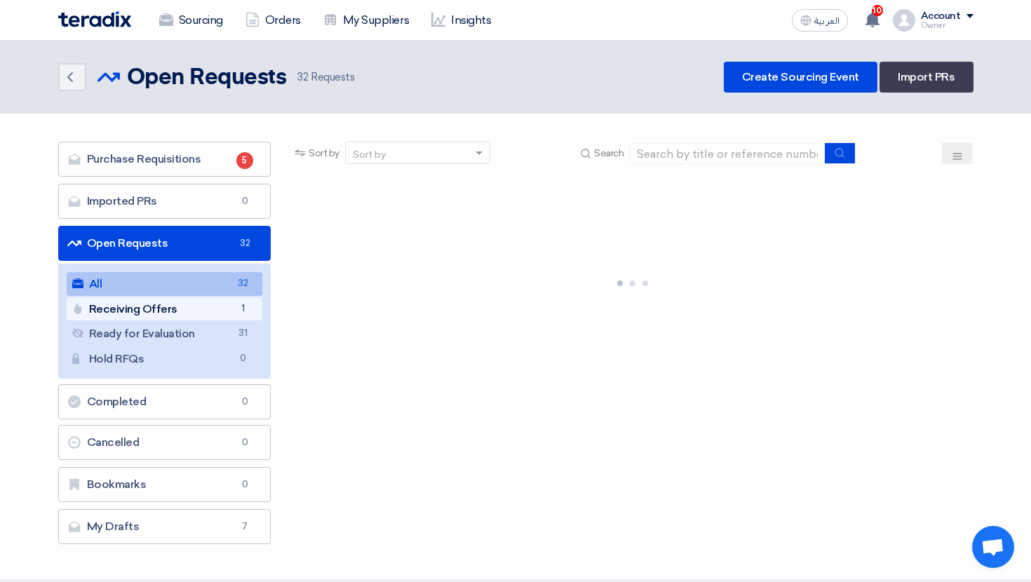
click at [215, 299] on link "Receiving Offers Receiving Offers 1" at bounding box center [165, 310] width 196 height 24
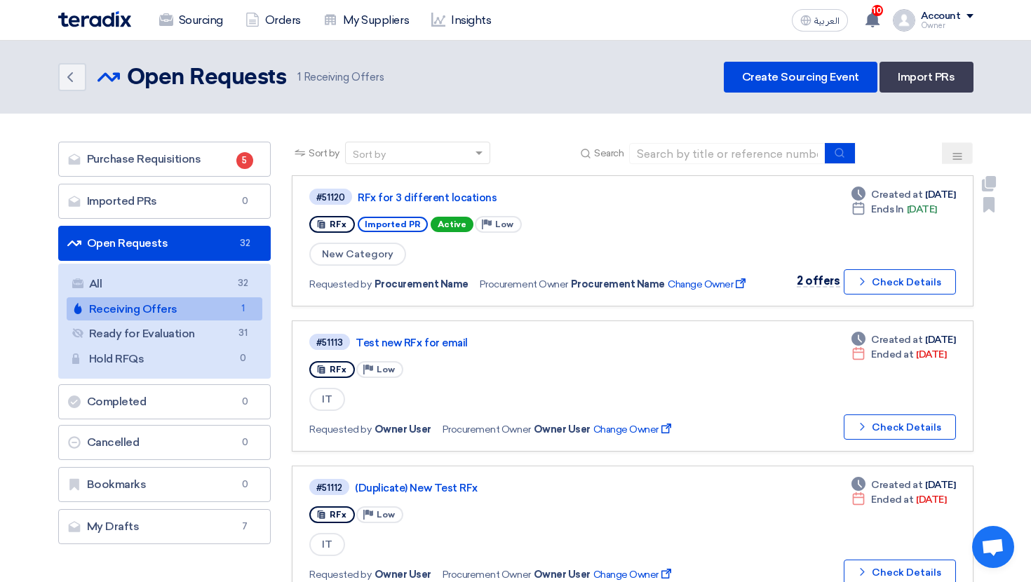
click at [445, 198] on link "RFx for 3 different locations" at bounding box center [533, 198] width 351 height 13
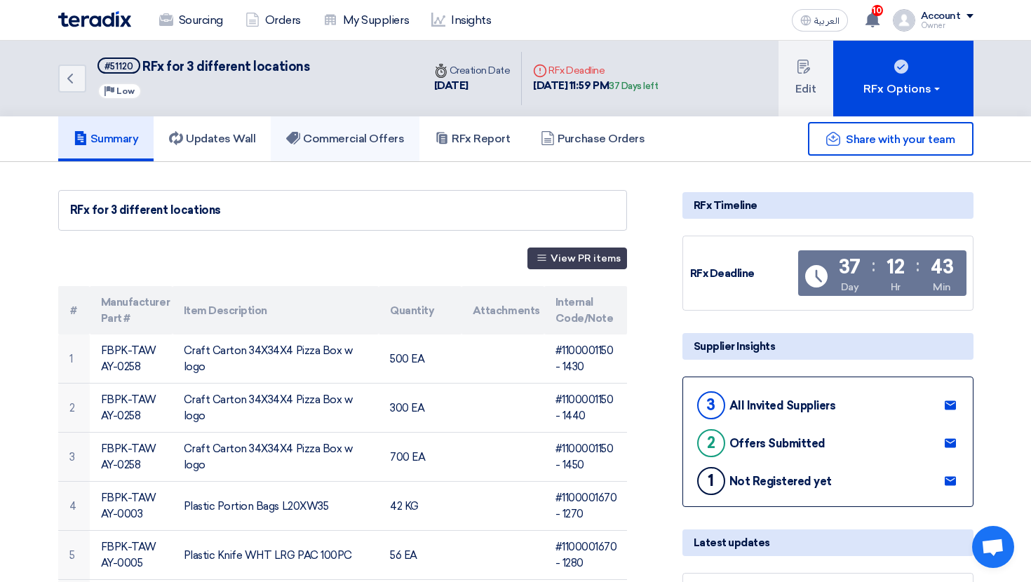
click at [341, 116] on link "Commercial Offers" at bounding box center [345, 138] width 149 height 45
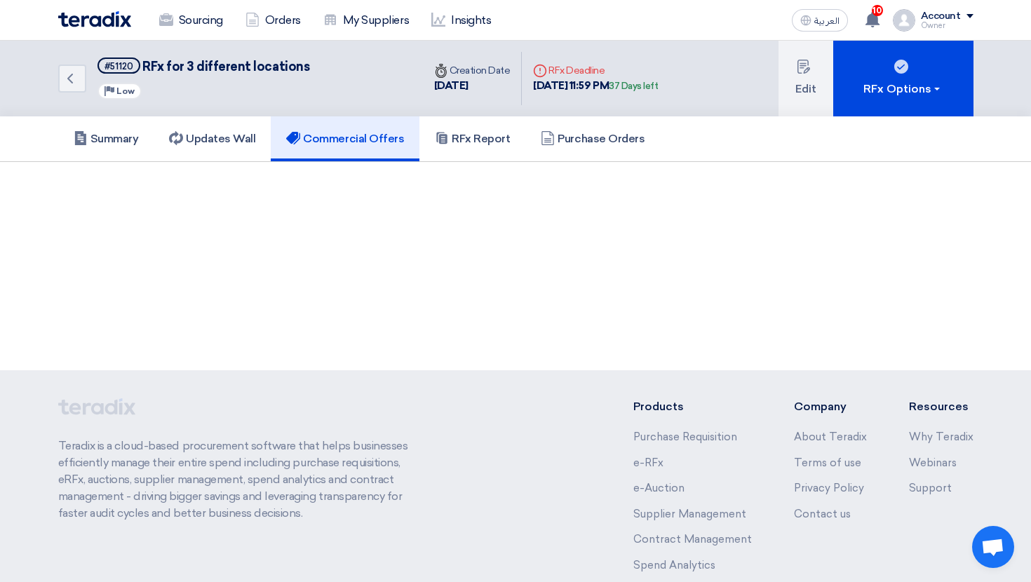
click at [347, 132] on h5 "Commercial Offers" at bounding box center [345, 139] width 118 height 14
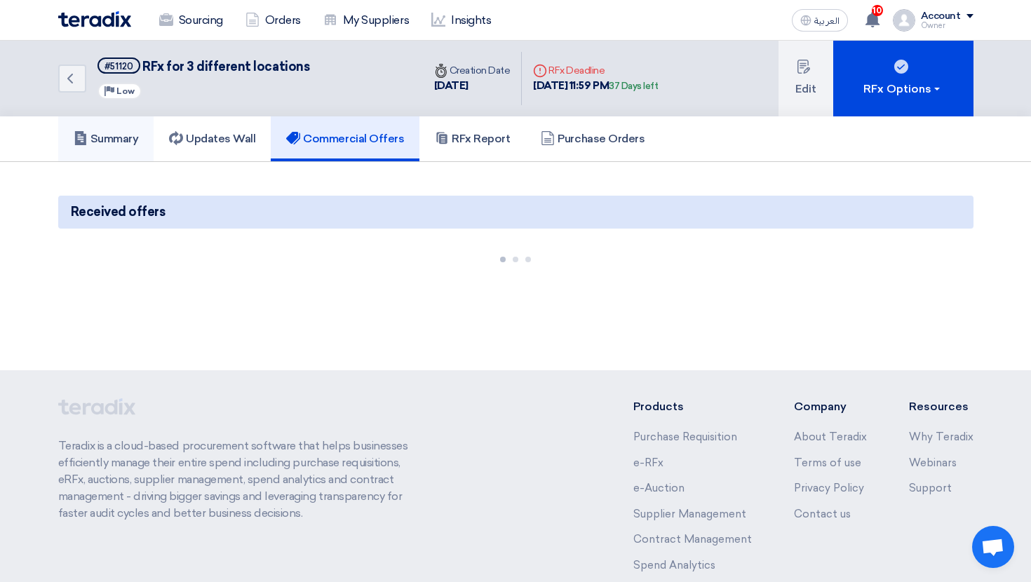
click at [131, 138] on h5 "Summary" at bounding box center [106, 139] width 65 height 14
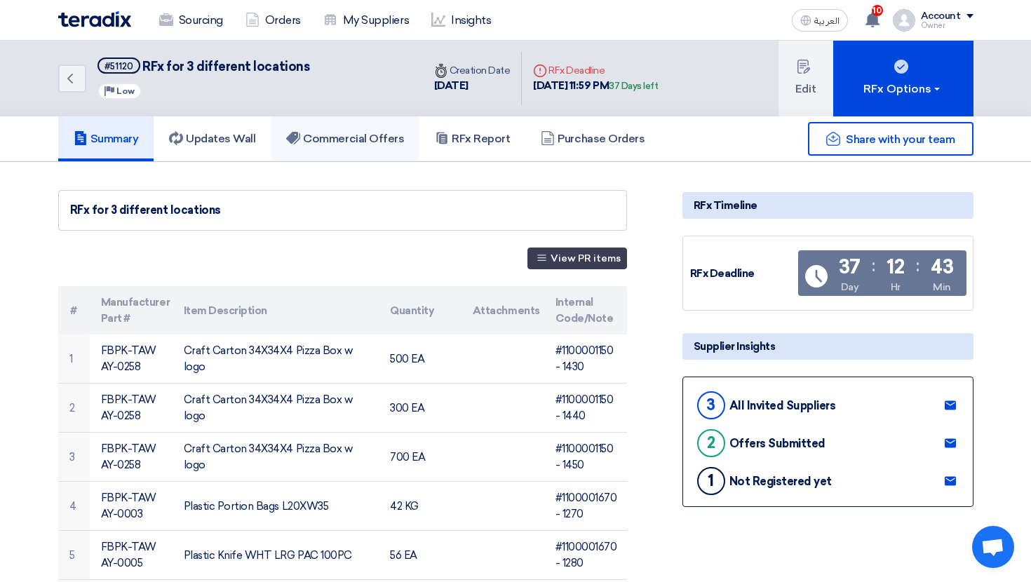
click at [344, 154] on link "Commercial Offers" at bounding box center [345, 138] width 149 height 45
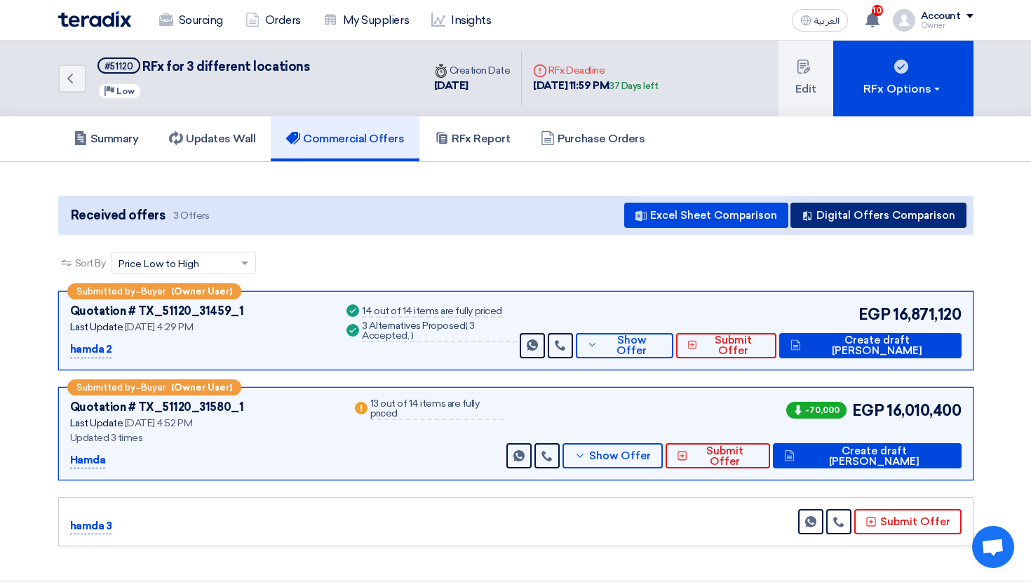
click at [829, 217] on button "Digital Offers Comparison" at bounding box center [879, 215] width 176 height 25
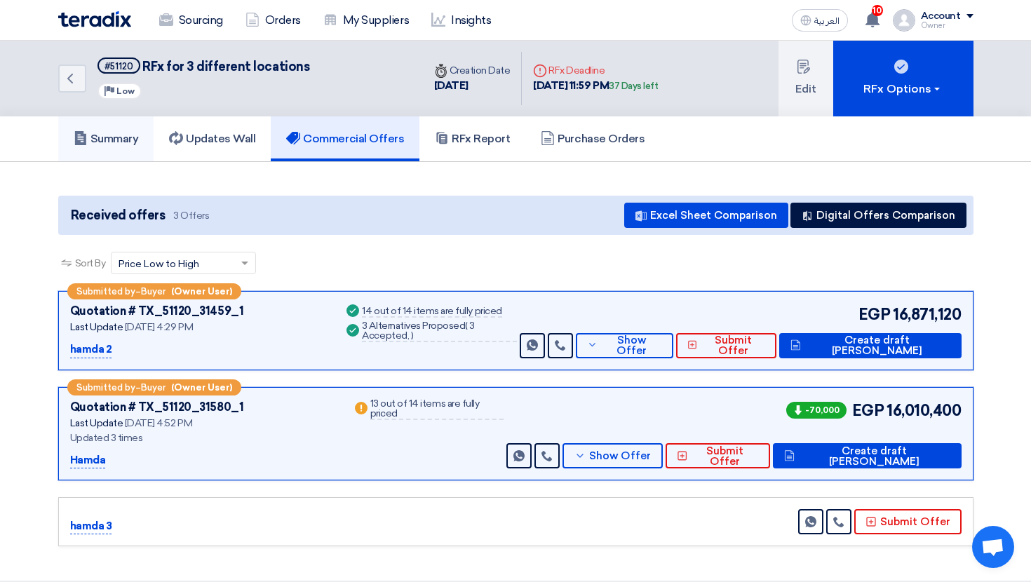
click at [121, 149] on link "Summary" at bounding box center [106, 138] width 96 height 45
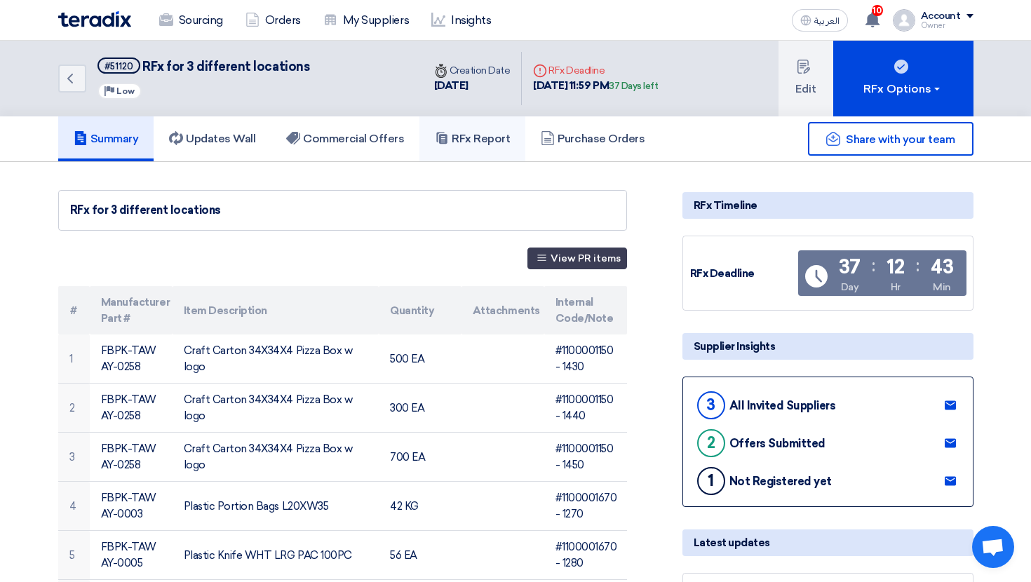
click at [474, 138] on h5 "RFx Report" at bounding box center [472, 139] width 75 height 14
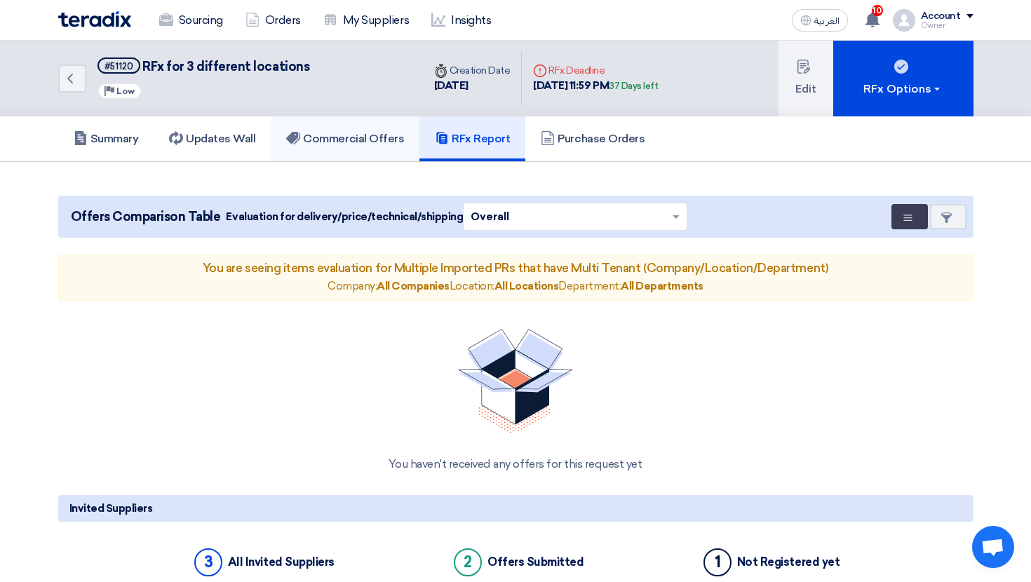
click at [358, 137] on h5 "Commercial Offers" at bounding box center [345, 139] width 118 height 14
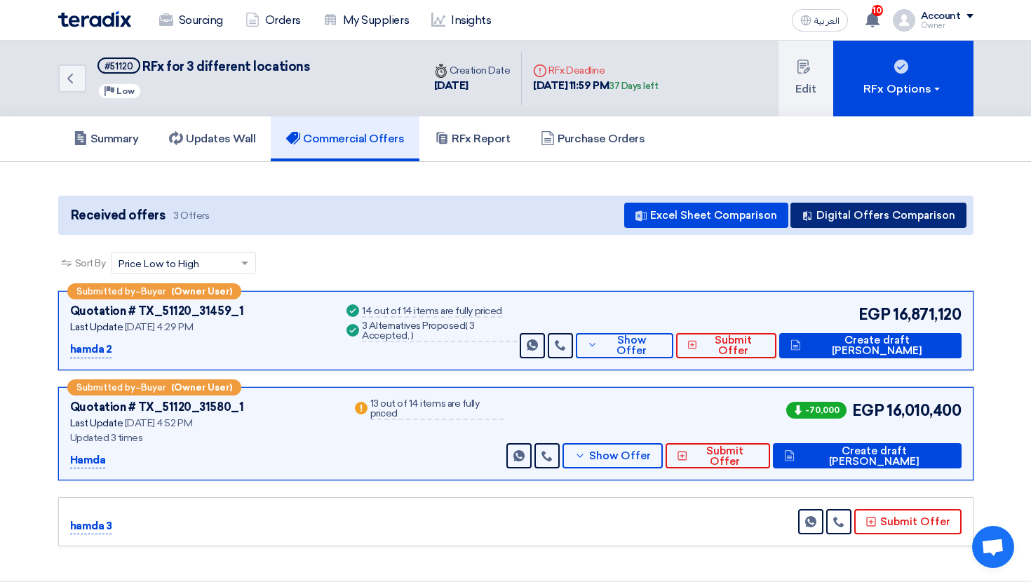
click at [915, 210] on button "Digital Offers Comparison" at bounding box center [879, 215] width 176 height 25
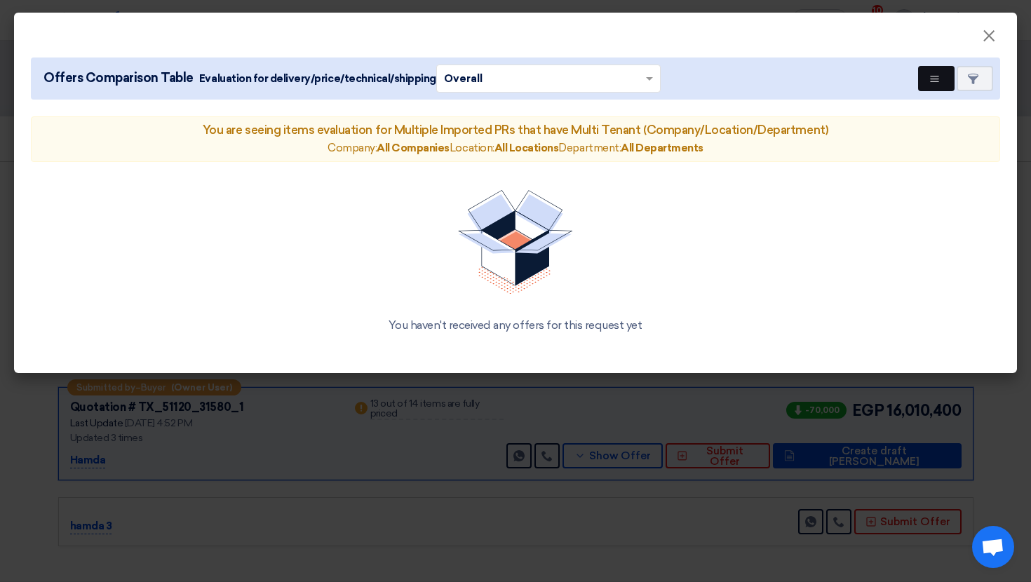
click at [930, 76] on icon "Multi Tenant Preferences" at bounding box center [935, 79] width 11 height 11
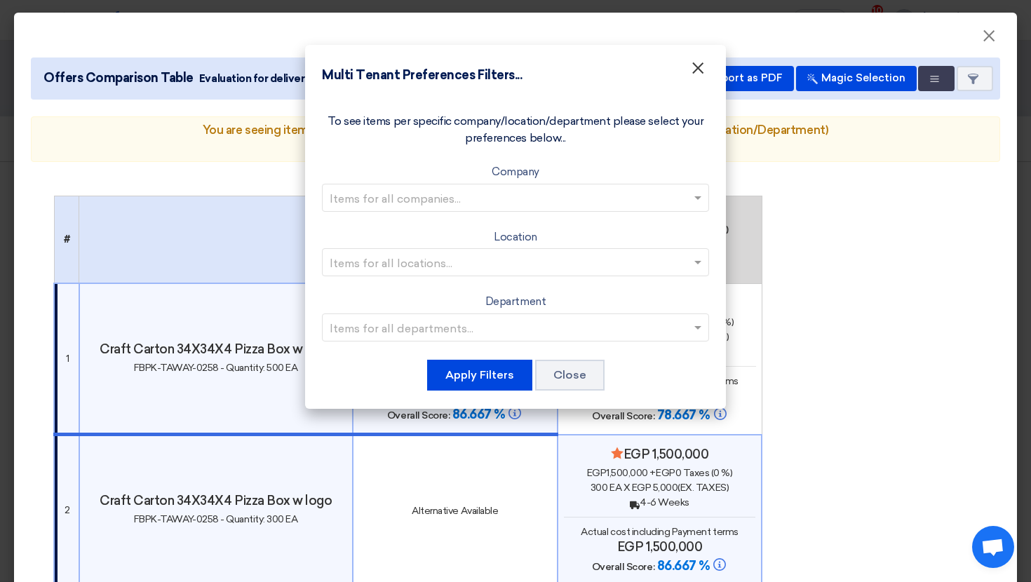
click at [704, 67] on span "×" at bounding box center [698, 72] width 14 height 28
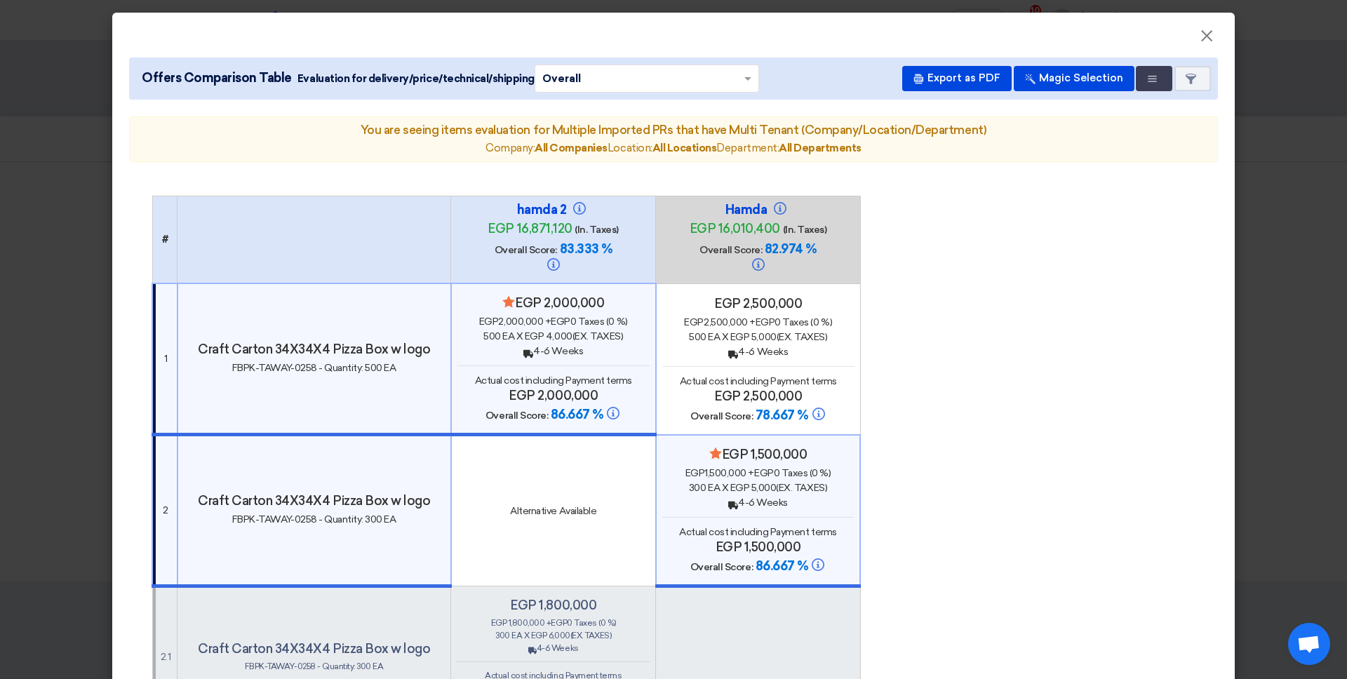
click at [1031, 36] on span "×" at bounding box center [1207, 39] width 14 height 28
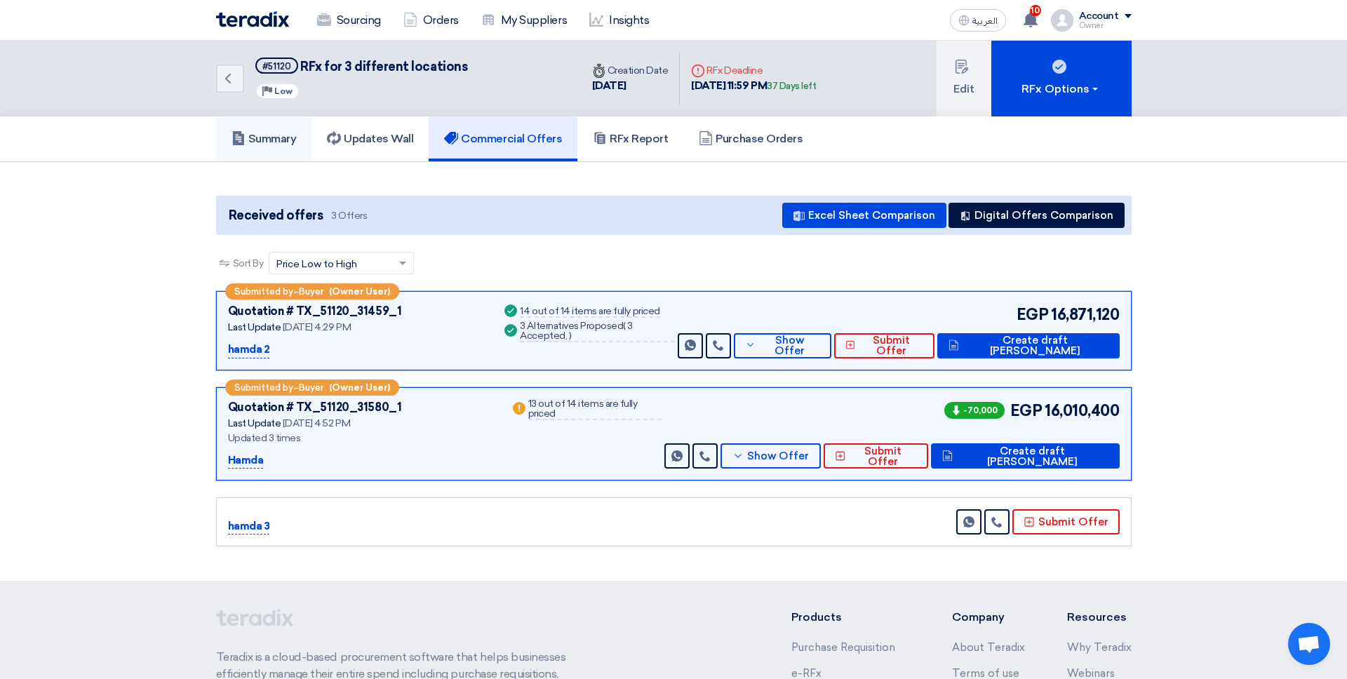
click at [283, 153] on link "Summary" at bounding box center [264, 138] width 96 height 45
